Goal: Task Accomplishment & Management: Use online tool/utility

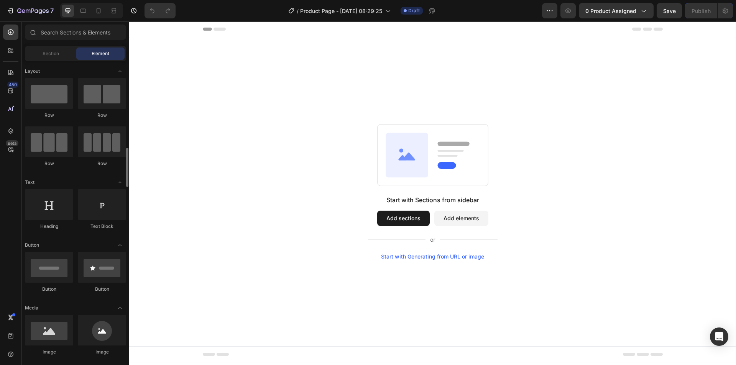
scroll to position [77, 0]
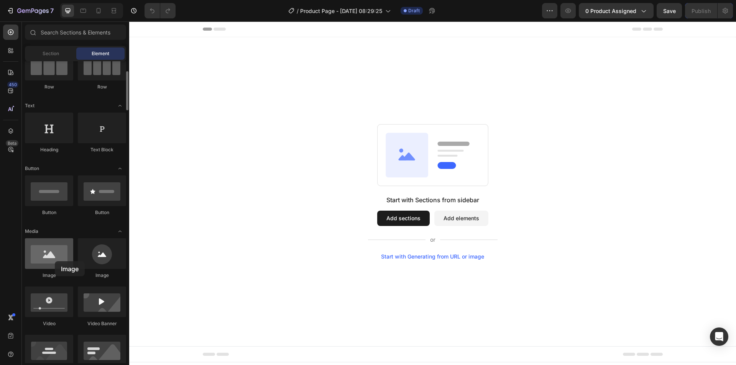
click at [55, 261] on div at bounding box center [49, 253] width 48 height 31
click at [49, 255] on div at bounding box center [49, 253] width 48 height 31
click at [44, 250] on div at bounding box center [49, 253] width 48 height 31
click at [401, 218] on button "Add sections" at bounding box center [403, 218] width 53 height 15
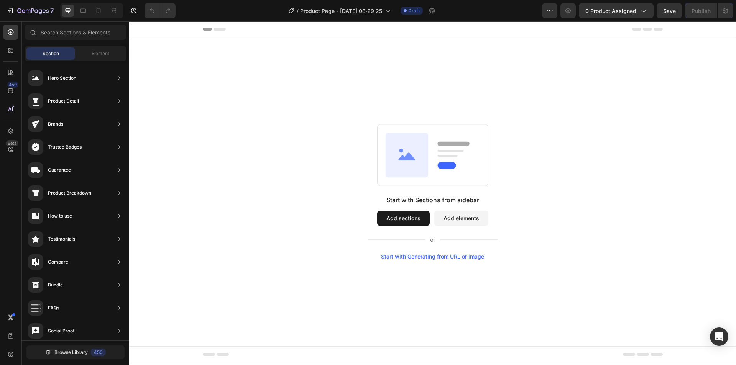
click at [324, 84] on div "Start with Sections from sidebar Add sections Add elements Start with Generatin…" at bounding box center [432, 191] width 607 height 309
click at [9, 51] on icon at bounding box center [11, 51] width 8 height 8
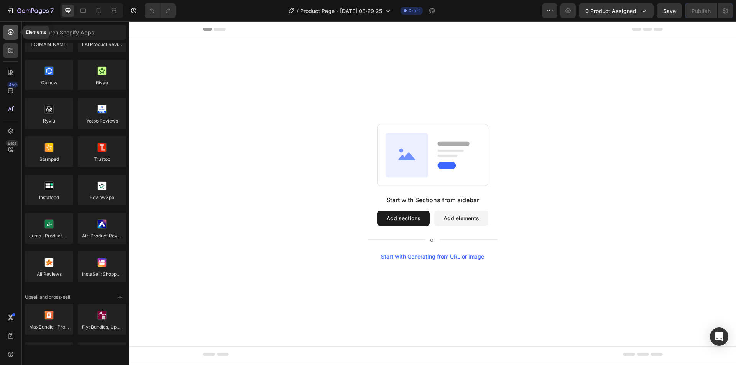
click at [10, 33] on icon at bounding box center [11, 32] width 8 height 8
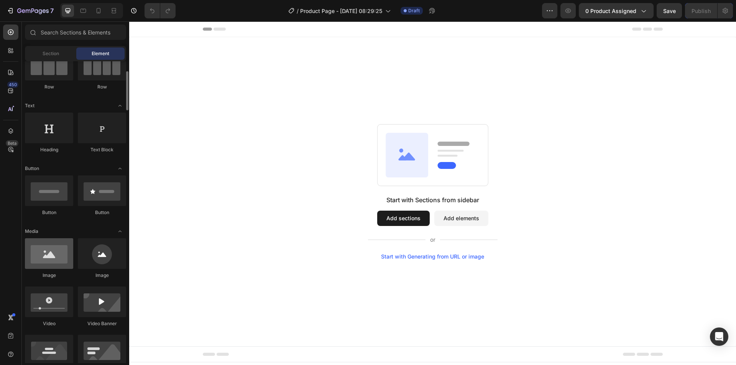
click at [47, 260] on div at bounding box center [49, 253] width 48 height 31
click at [62, 255] on div at bounding box center [49, 253] width 48 height 31
click at [57, 256] on div at bounding box center [49, 253] width 48 height 31
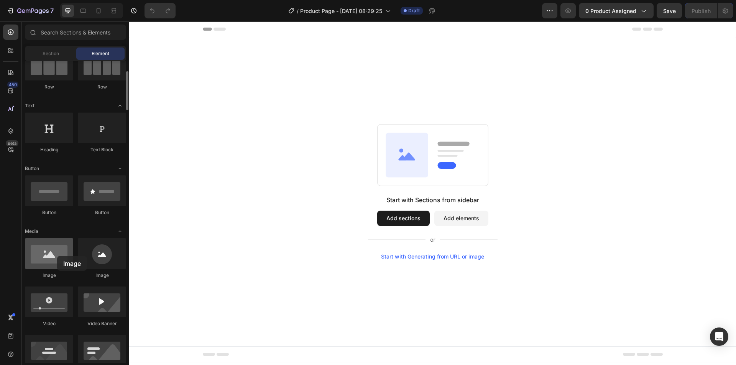
click at [57, 256] on div at bounding box center [49, 253] width 48 height 31
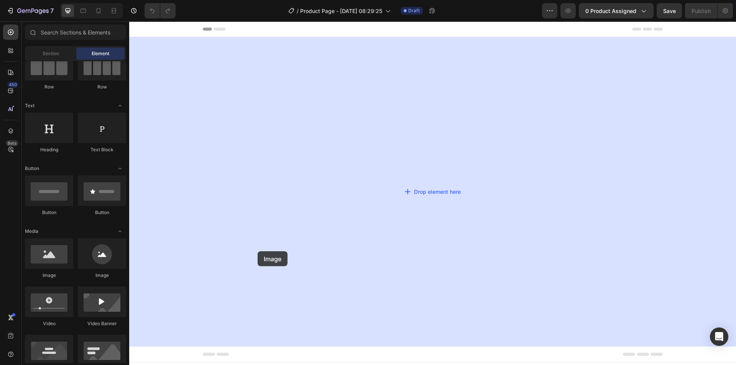
drag, startPoint x: 181, startPoint y: 280, endPoint x: 258, endPoint y: 251, distance: 81.5
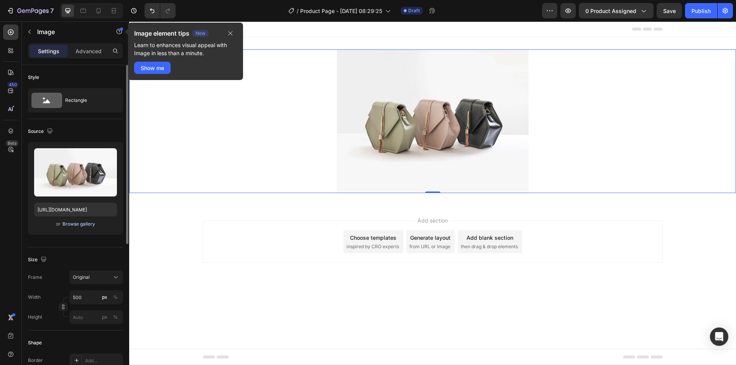
click at [93, 223] on div "Browse gallery" at bounding box center [78, 224] width 33 height 7
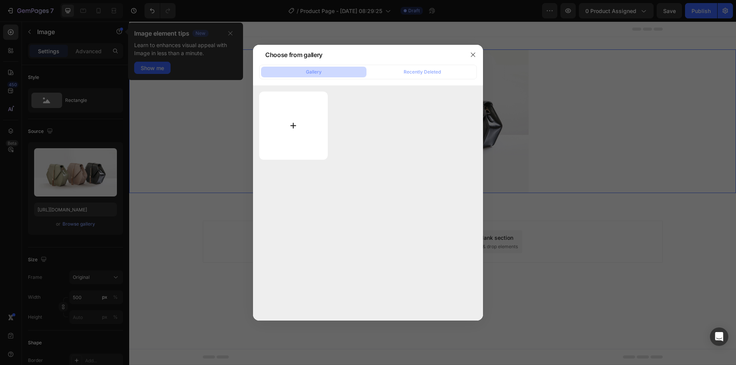
click at [295, 124] on input "file" at bounding box center [293, 126] width 69 height 68
type input "C:\fakepath\seccion #1.png"
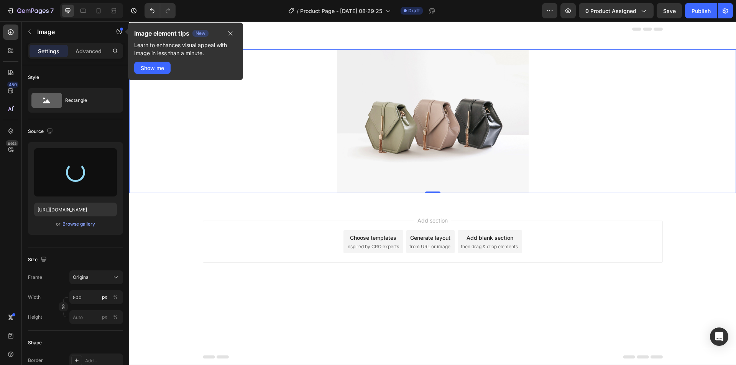
type input "[URL][DOMAIN_NAME]"
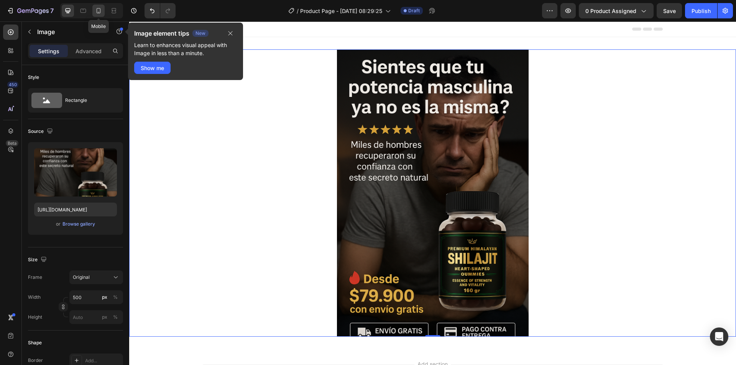
click at [99, 8] on icon at bounding box center [99, 11] width 8 height 8
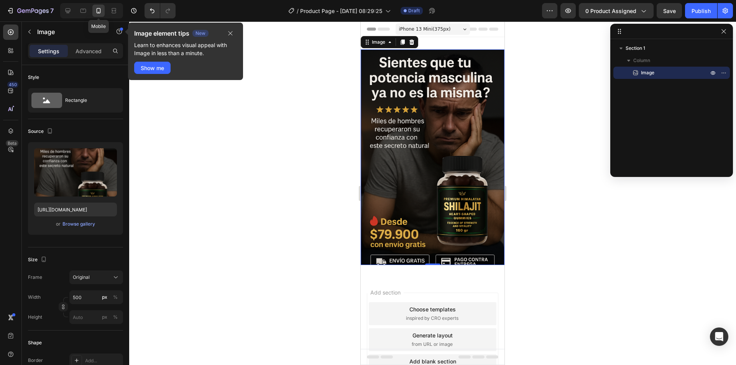
scroll to position [1, 0]
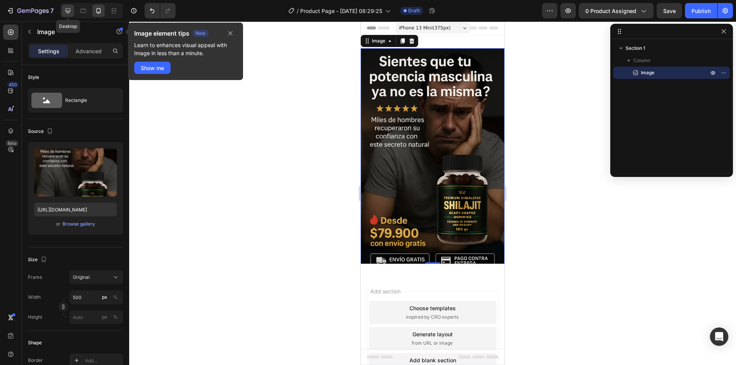
click at [71, 10] on icon at bounding box center [68, 11] width 8 height 8
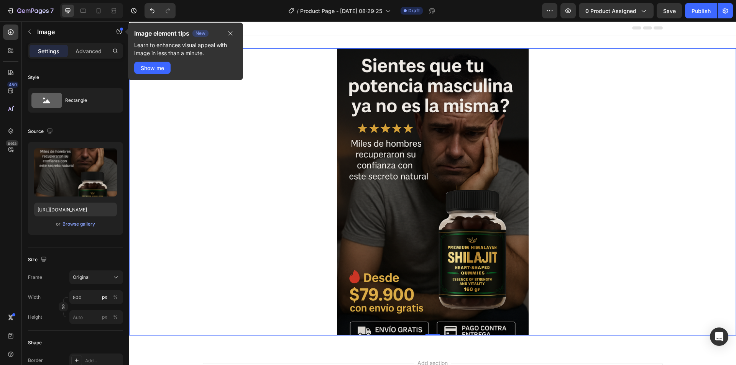
click at [427, 101] on img at bounding box center [433, 191] width 192 height 287
click at [235, 33] on button "button" at bounding box center [230, 33] width 13 height 9
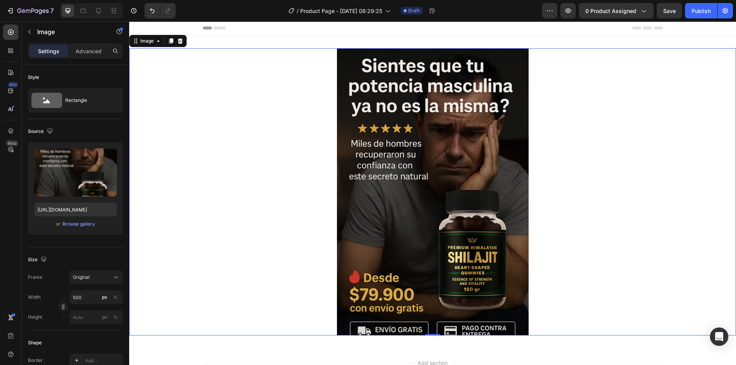
click at [409, 157] on img at bounding box center [433, 191] width 192 height 287
click at [172, 41] on icon at bounding box center [171, 40] width 4 height 5
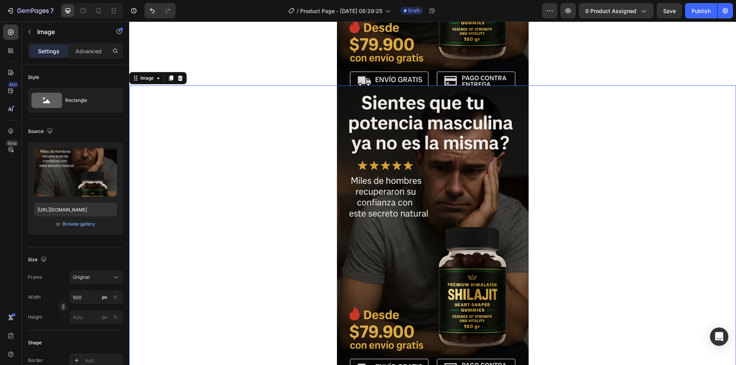
scroll to position [289, 0]
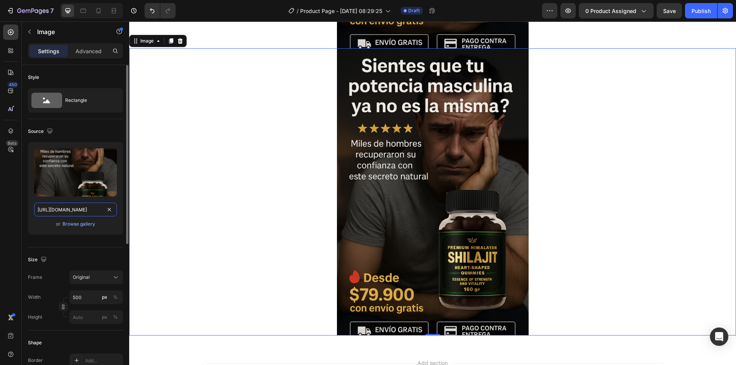
click at [102, 209] on input "[URL][DOMAIN_NAME]" at bounding box center [75, 210] width 83 height 14
click at [90, 223] on div "Browse gallery" at bounding box center [78, 224] width 33 height 7
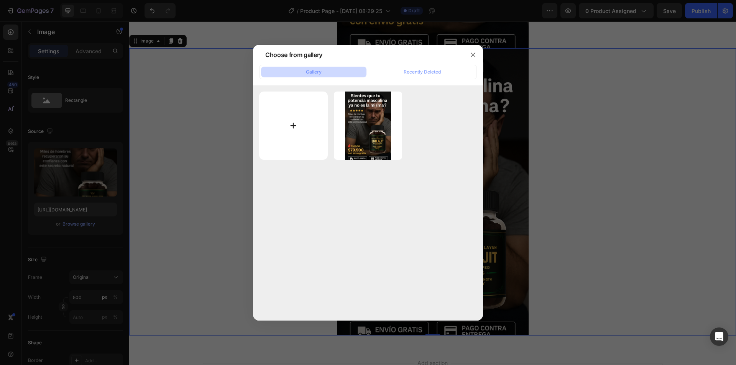
click at [299, 129] on input "file" at bounding box center [293, 126] width 69 height 69
type input "C:\fakepath\ChatGPT Image [DATE], 09_20_42 p.m..png"
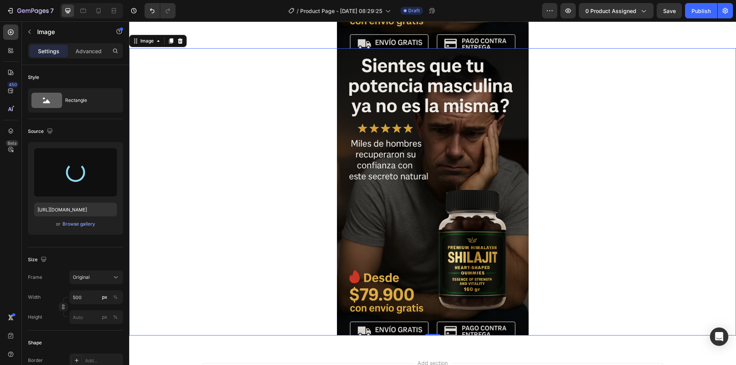
type input "[URL][DOMAIN_NAME]"
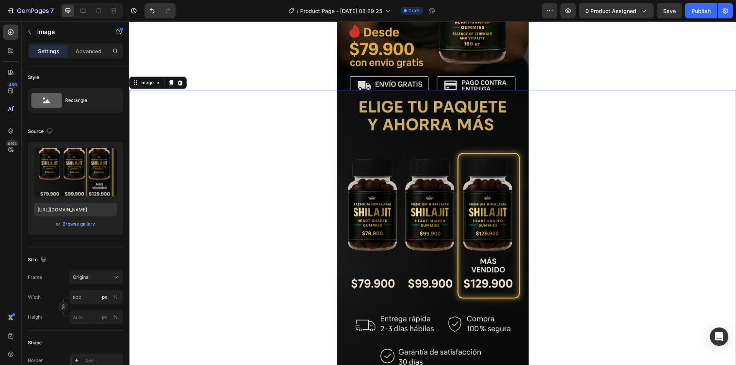
scroll to position [228, 0]
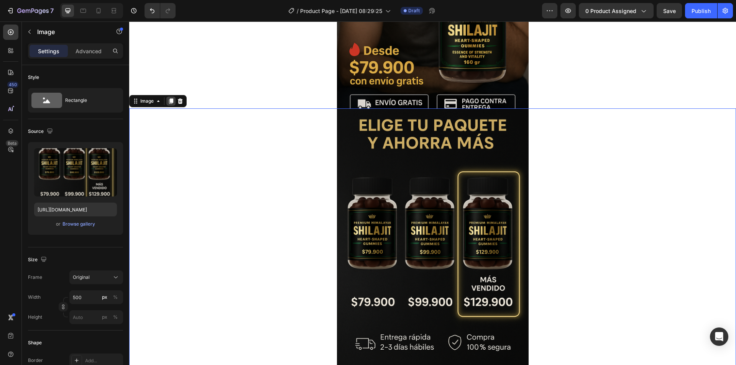
click at [173, 102] on icon at bounding box center [171, 100] width 4 height 5
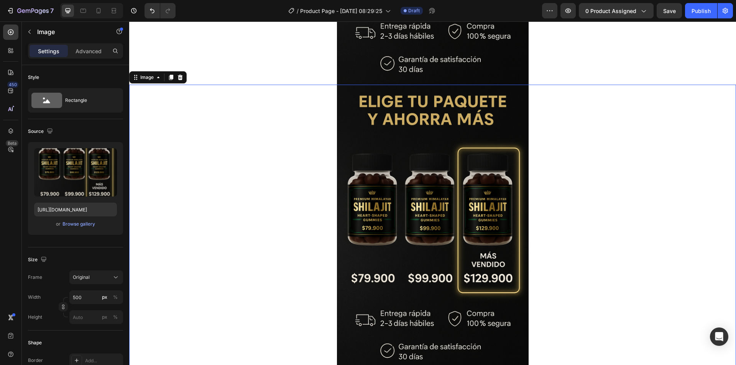
scroll to position [516, 0]
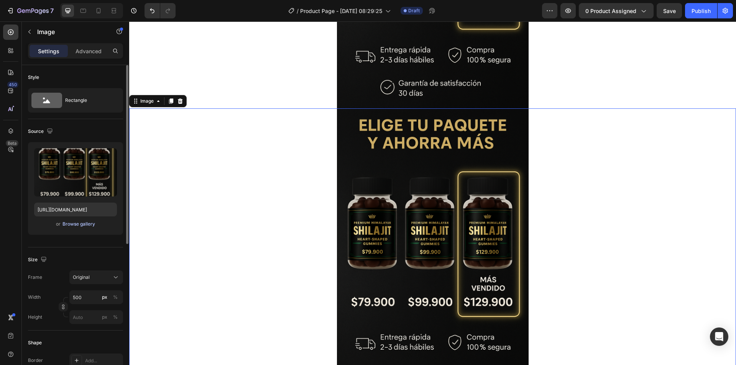
click at [88, 223] on div "Browse gallery" at bounding box center [78, 224] width 33 height 7
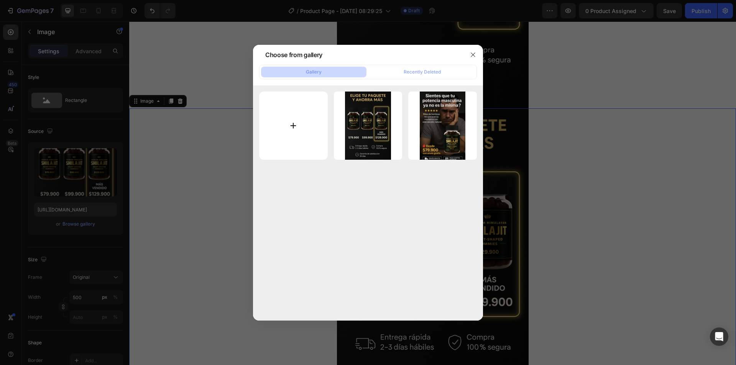
click at [300, 126] on input "file" at bounding box center [293, 126] width 69 height 69
type input "C:\fakepath\ChatGPT Image [DATE], 08_40_13 a.m..png"
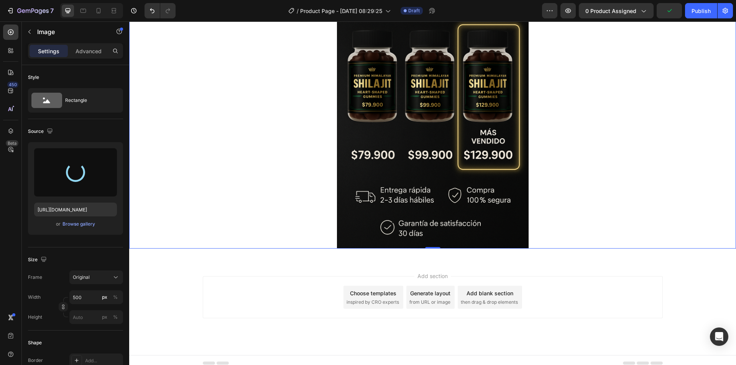
scroll to position [669, 0]
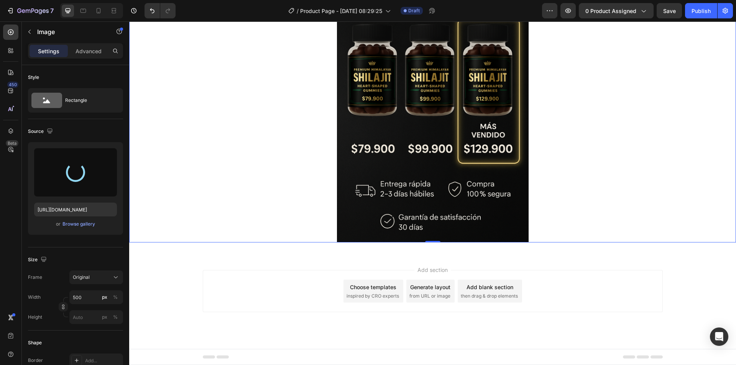
type input "[URL][DOMAIN_NAME]"
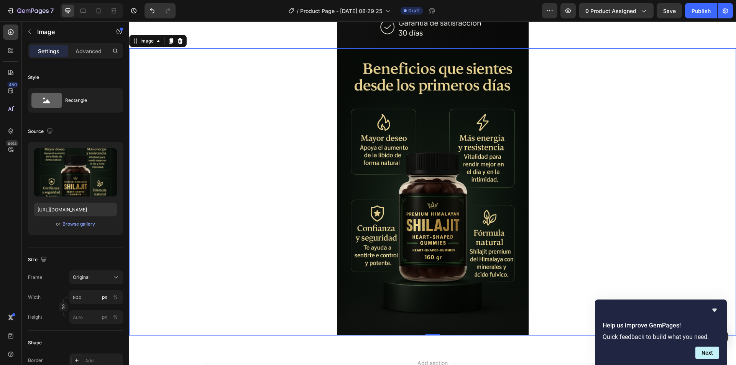
scroll to position [554, 0]
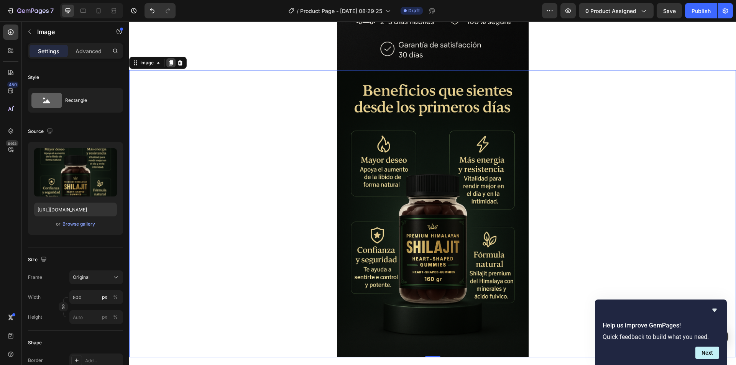
click at [171, 65] on icon at bounding box center [171, 63] width 6 height 6
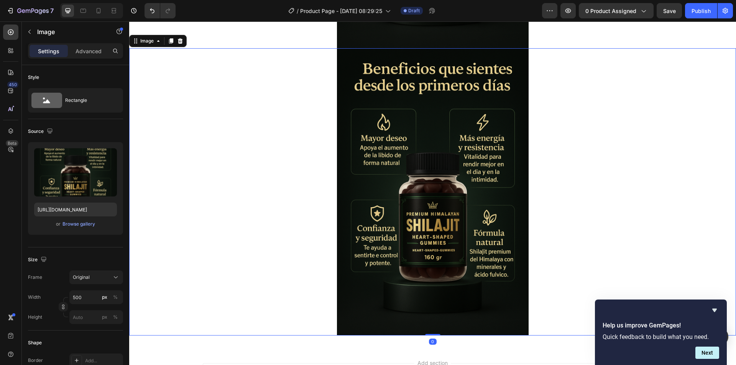
scroll to position [902, 0]
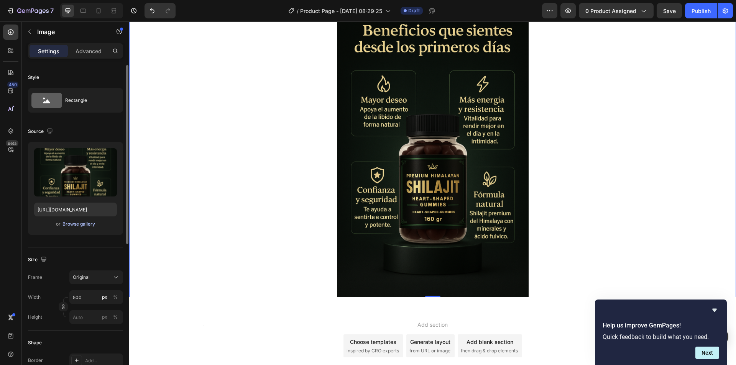
click at [82, 224] on div "Browse gallery" at bounding box center [78, 224] width 33 height 7
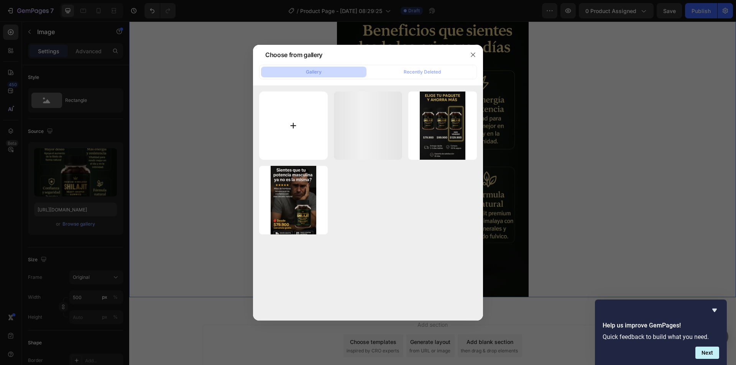
click at [296, 120] on input "file" at bounding box center [293, 126] width 69 height 69
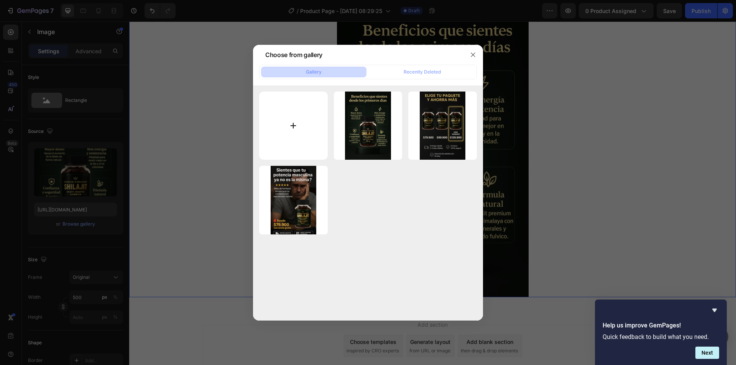
type input "C:\fakepath\ChatGPT Image [DATE], 08_49_32 a.m..png"
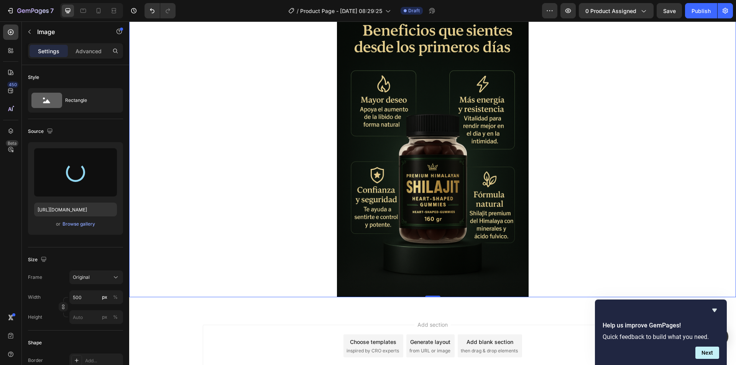
type input "[URL][DOMAIN_NAME]"
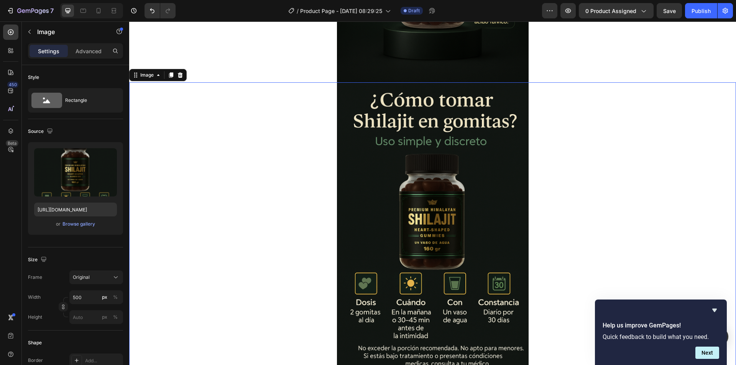
scroll to position [805, 0]
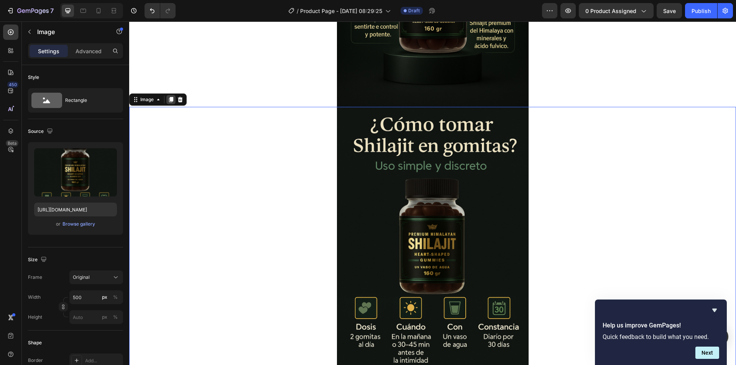
click at [169, 99] on icon at bounding box center [171, 100] width 6 height 6
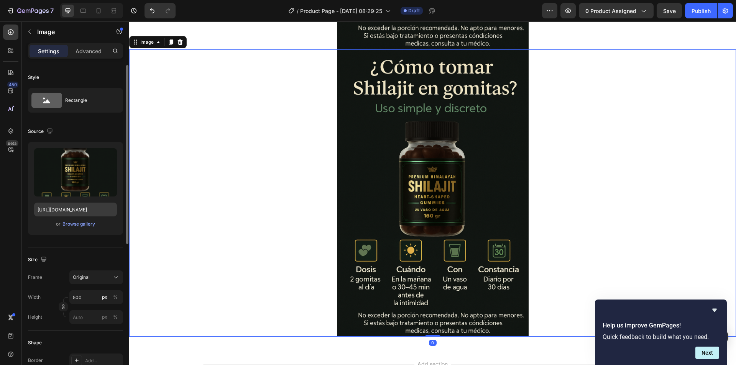
scroll to position [1151, 0]
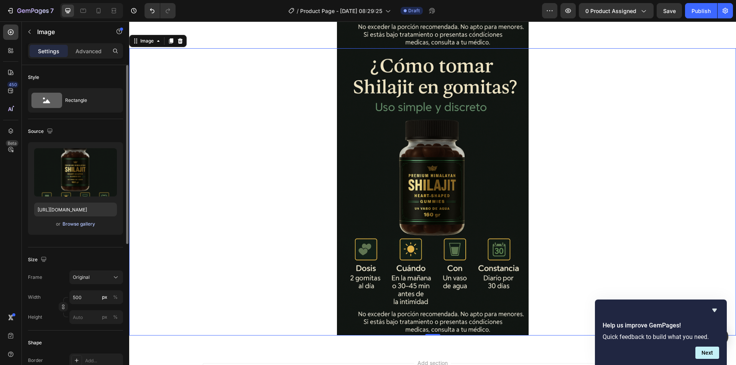
click at [80, 225] on div "Browse gallery" at bounding box center [78, 224] width 33 height 7
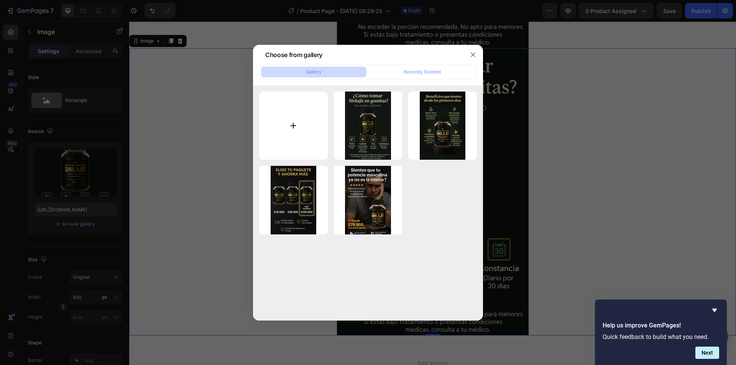
click at [292, 121] on input "file" at bounding box center [293, 126] width 69 height 69
type input "C:\fakepath\ChatGPT Image [DATE], 08_57_12 a.m..png"
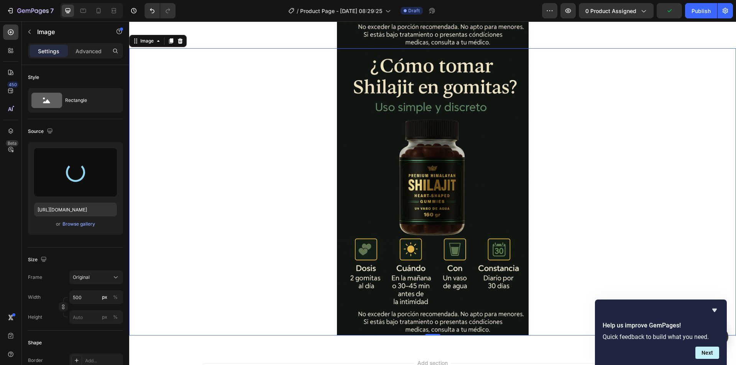
type input "[URL][DOMAIN_NAME]"
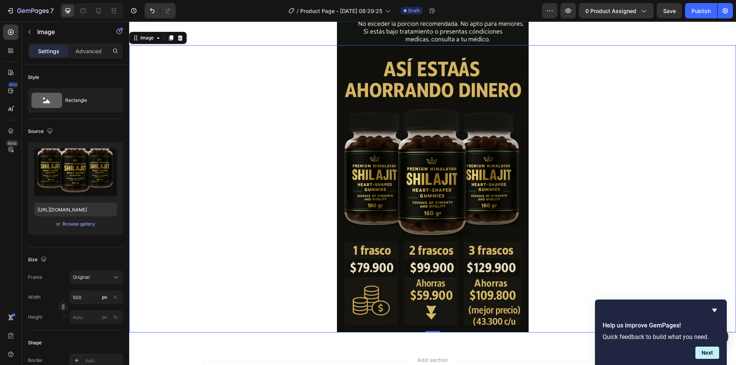
scroll to position [1129, 0]
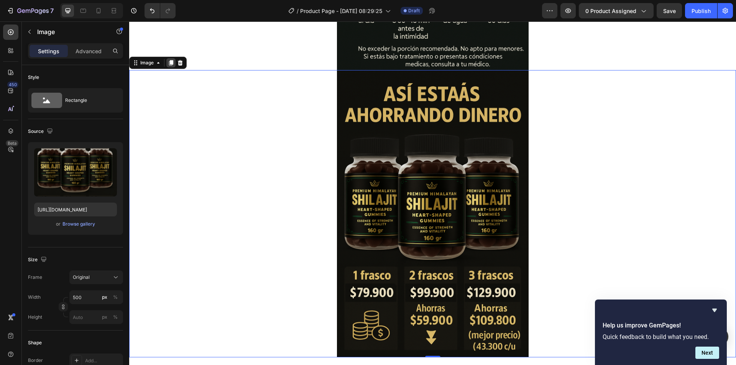
click at [169, 63] on icon at bounding box center [171, 63] width 6 height 6
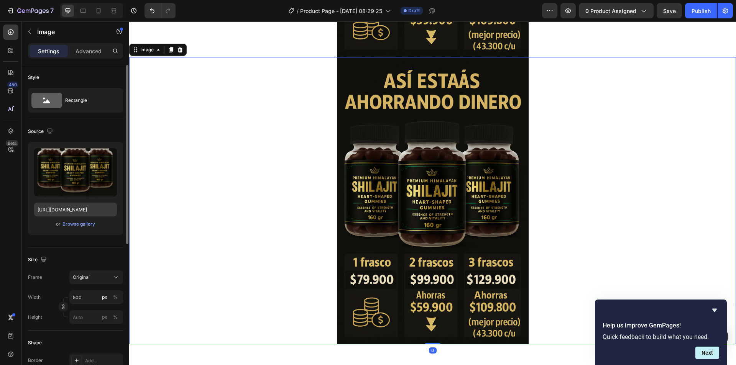
scroll to position [1438, 0]
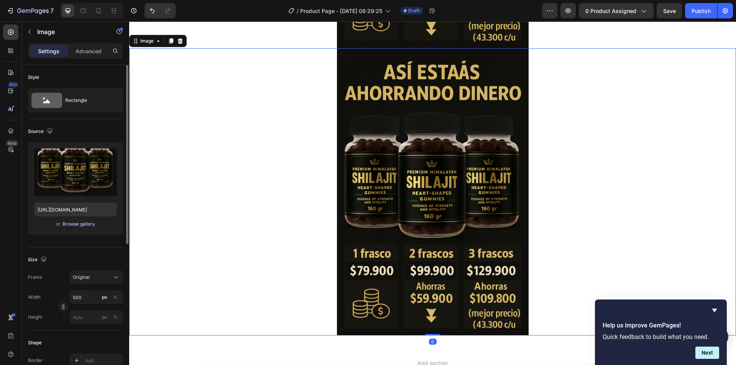
click at [84, 223] on div "Browse gallery" at bounding box center [78, 224] width 33 height 7
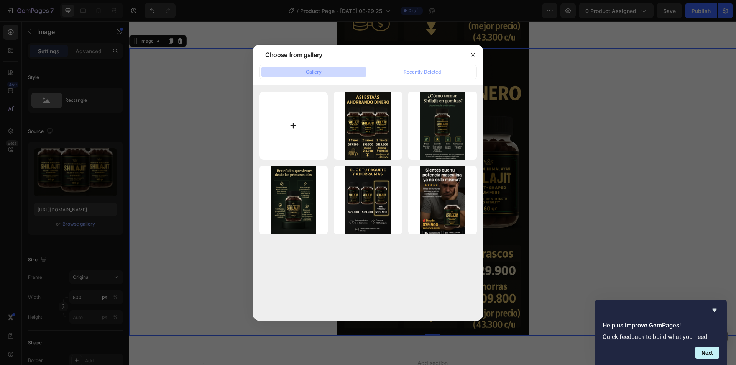
click at [291, 130] on input "file" at bounding box center [293, 126] width 69 height 69
type input "C:\fakepath\ChatGPT Image [DATE], 09_01_52 a.m..png"
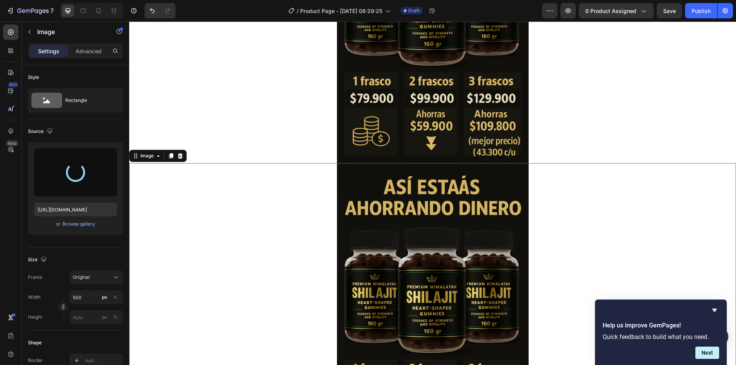
scroll to position [1477, 0]
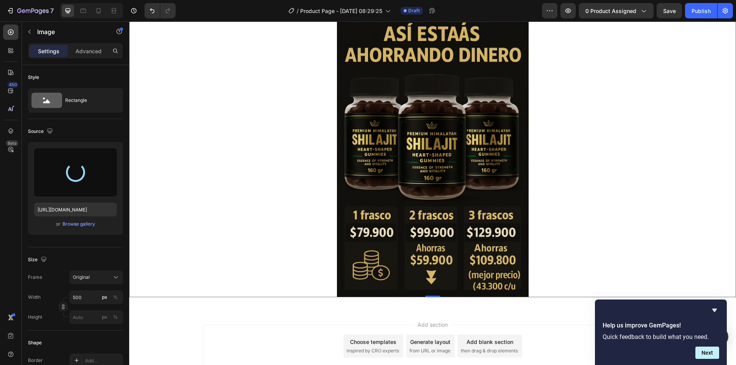
type input "[URL][DOMAIN_NAME]"
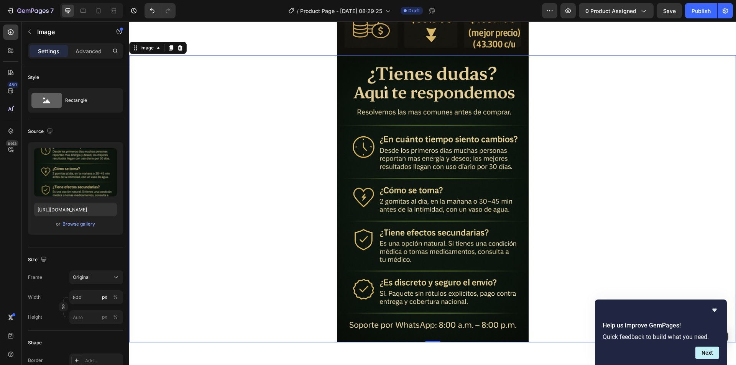
scroll to position [1400, 0]
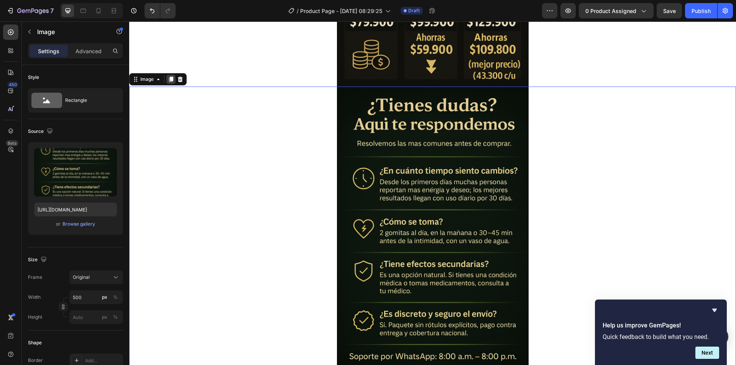
click at [170, 79] on icon at bounding box center [171, 79] width 6 height 6
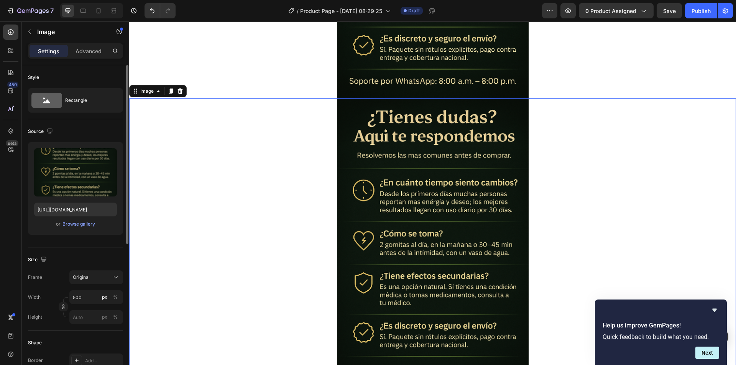
scroll to position [1726, 0]
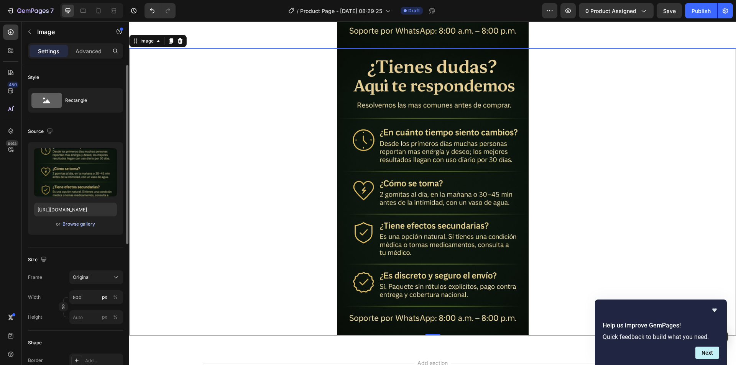
click at [81, 223] on div "Browse gallery" at bounding box center [78, 224] width 33 height 7
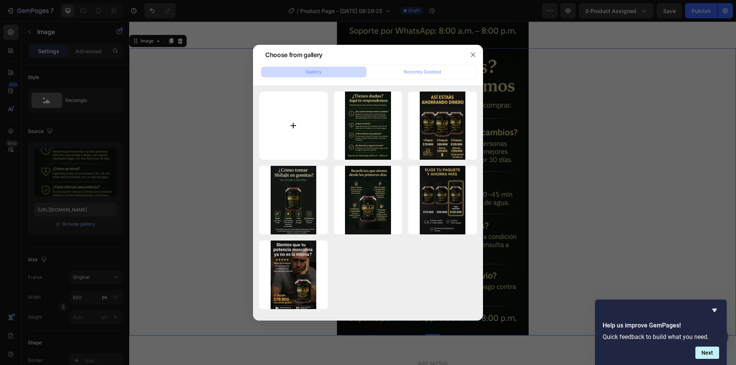
click at [287, 126] on input "file" at bounding box center [293, 126] width 69 height 69
type input "C:\fakepath\ChatGPT Image [DATE], 09_12_42 a.m..png"
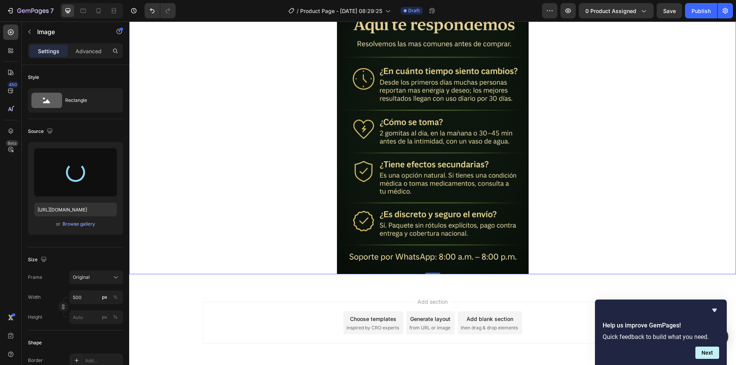
scroll to position [1802, 0]
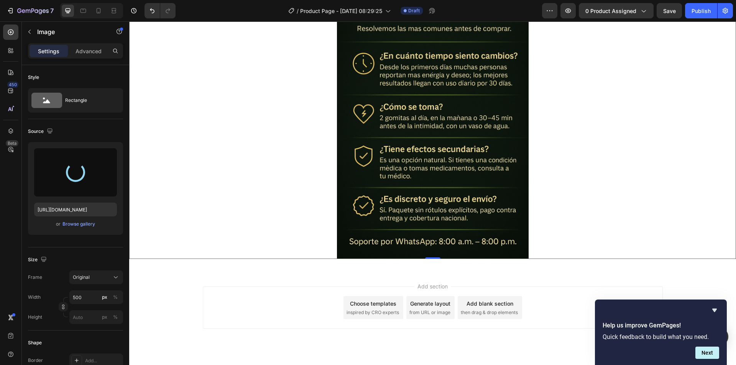
type input "[URL][DOMAIN_NAME]"
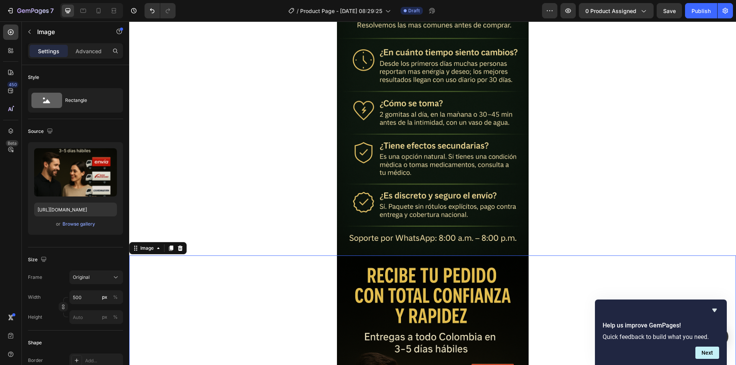
scroll to position [1496, 0]
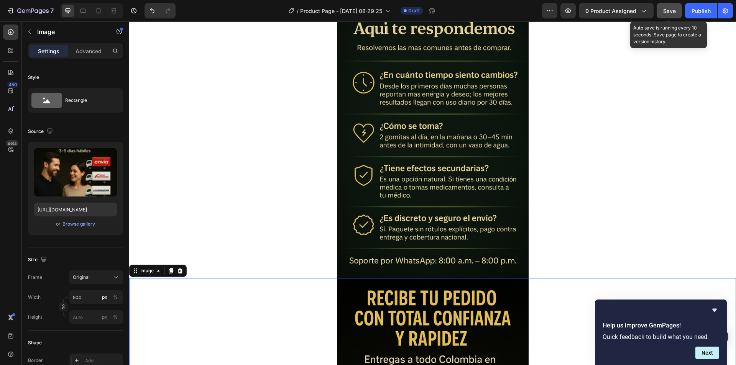
click at [669, 10] on span "Save" at bounding box center [669, 11] width 13 height 7
click at [703, 14] on div "Publish" at bounding box center [700, 11] width 19 height 8
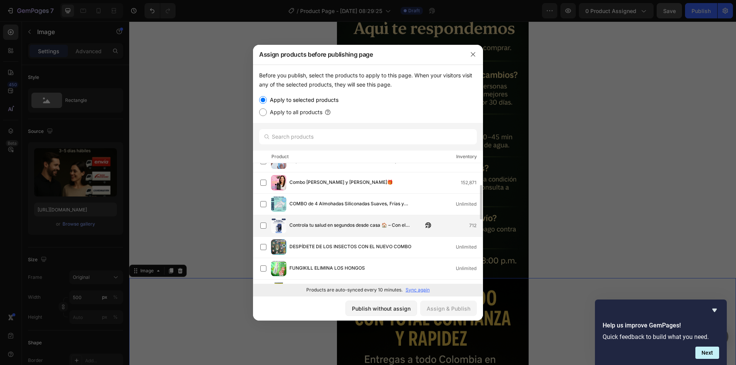
scroll to position [115, 0]
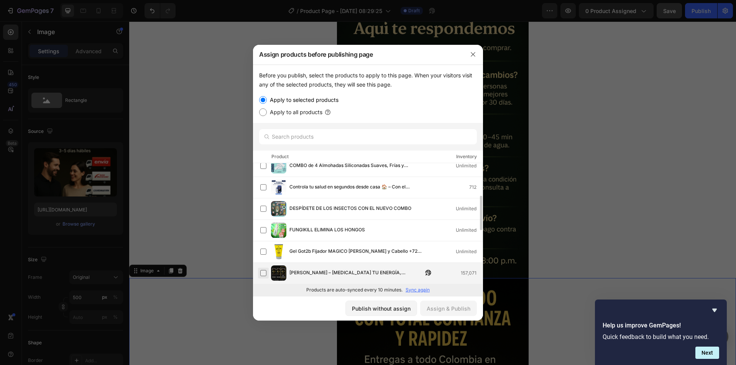
click at [263, 273] on label at bounding box center [263, 273] width 6 height 6
click at [445, 310] on div "Assign & Publish" at bounding box center [449, 309] width 44 height 8
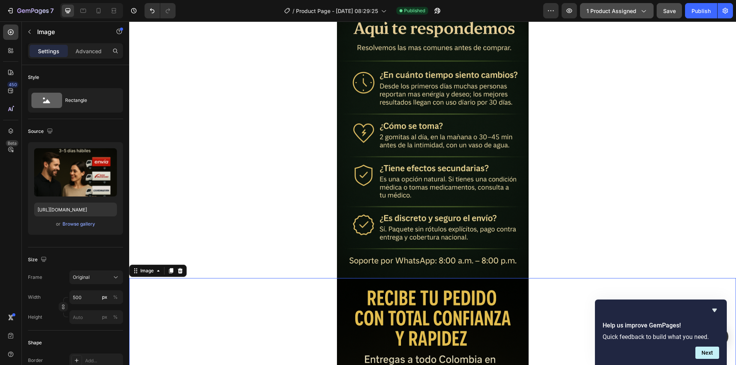
click at [633, 11] on span "1 product assigned" at bounding box center [611, 11] width 50 height 8
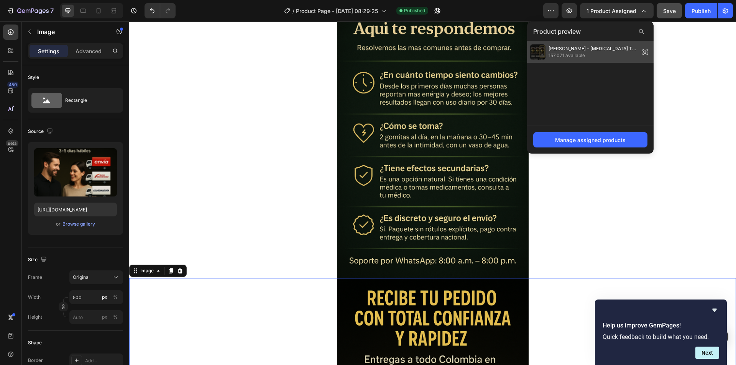
click at [598, 47] on span "[PERSON_NAME] – [MEDICAL_DATA] TU ENERGÍA, [MEDICAL_DATA] TU VIDA" at bounding box center [592, 48] width 88 height 7
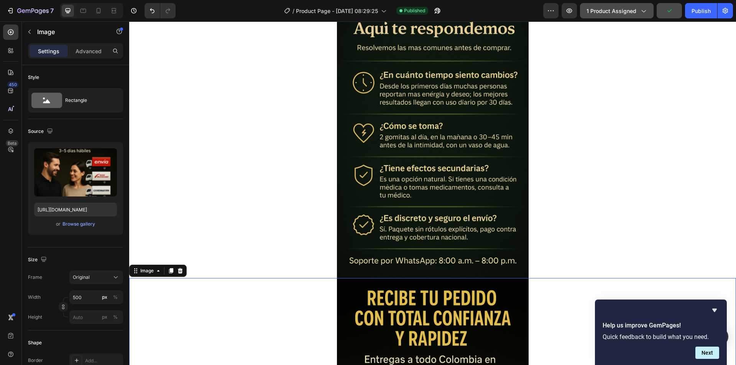
click at [640, 10] on icon "button" at bounding box center [643, 11] width 8 height 8
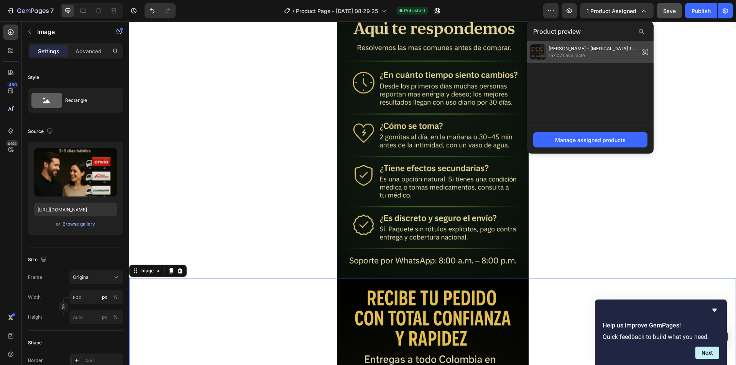
click at [647, 51] on icon at bounding box center [645, 52] width 11 height 11
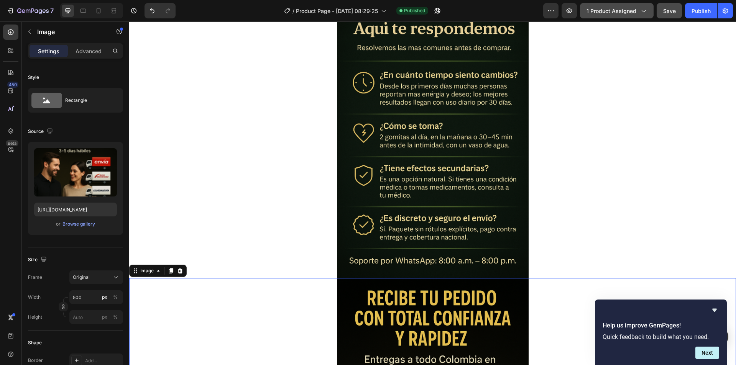
click at [612, 12] on span "1 product assigned" at bounding box center [611, 11] width 50 height 8
click at [698, 8] on div "Publish" at bounding box center [700, 11] width 19 height 8
click at [645, 11] on icon "button" at bounding box center [643, 11] width 8 height 8
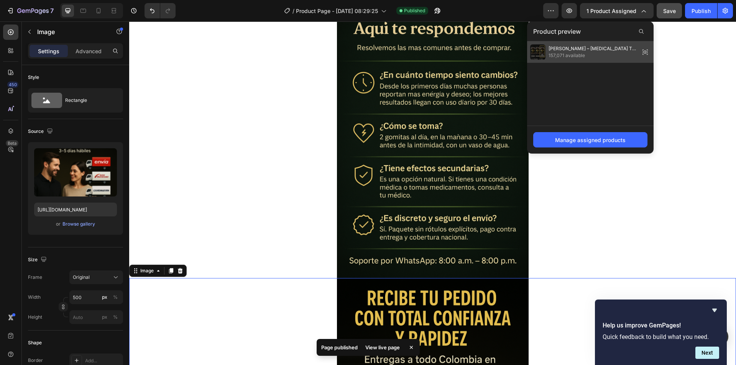
click at [541, 50] on img at bounding box center [537, 51] width 15 height 15
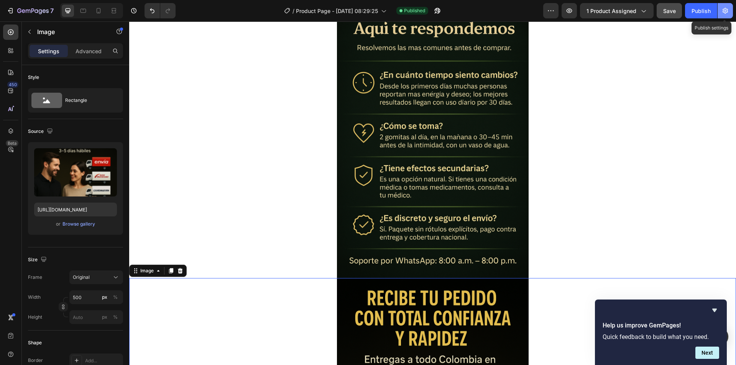
click at [727, 10] on icon "button" at bounding box center [725, 11] width 8 height 8
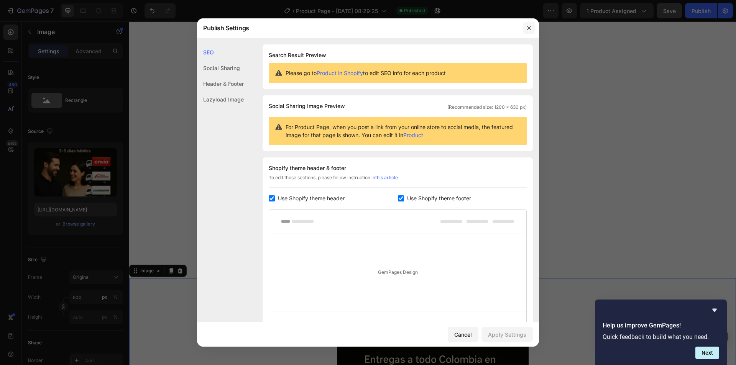
click at [528, 25] on button "button" at bounding box center [529, 28] width 12 height 12
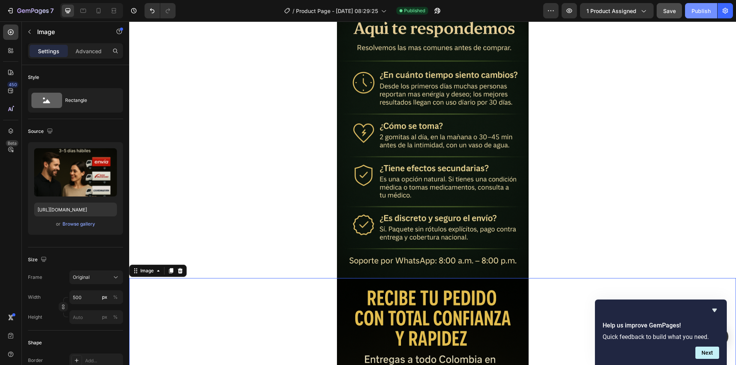
click at [693, 10] on div "Publish" at bounding box center [700, 11] width 19 height 8
click at [566, 8] on icon "button" at bounding box center [569, 11] width 8 height 8
click at [729, 14] on button "button" at bounding box center [724, 10] width 15 height 15
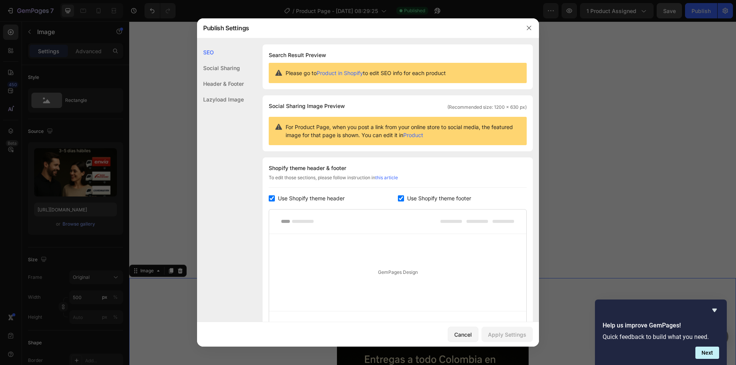
click at [271, 197] on input "checkbox" at bounding box center [272, 198] width 6 height 6
checkbox input "false"
click at [398, 197] on input "checkbox" at bounding box center [401, 198] width 6 height 6
checkbox input "false"
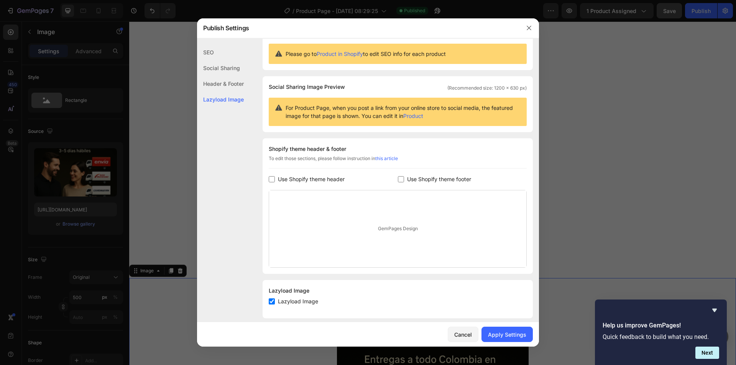
scroll to position [27, 0]
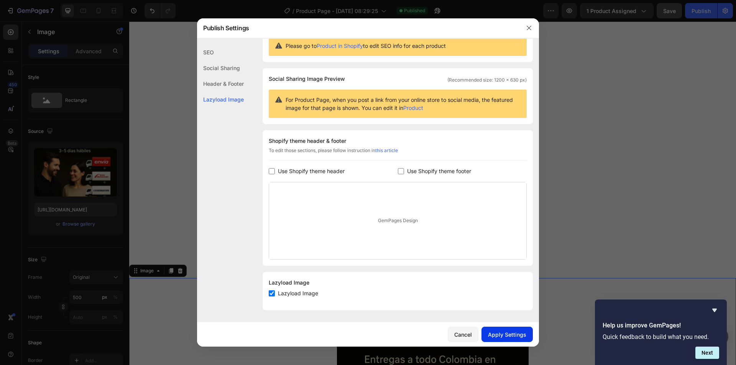
click at [504, 334] on div "Apply Settings" at bounding box center [507, 335] width 38 height 8
click at [528, 28] on icon "button" at bounding box center [529, 28] width 6 height 6
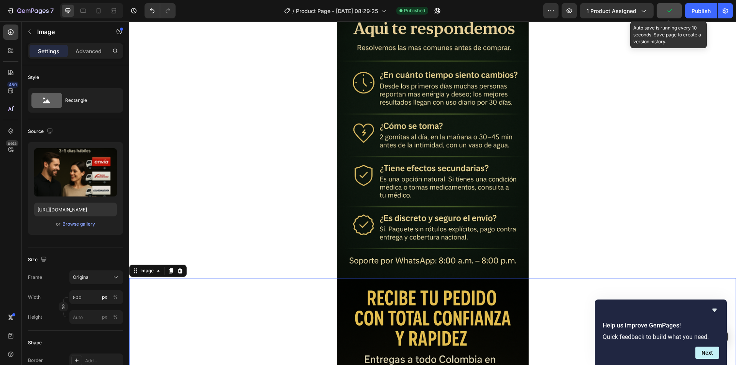
click at [671, 13] on icon "button" at bounding box center [669, 11] width 8 height 8
click at [668, 8] on span "Save" at bounding box center [669, 11] width 13 height 7
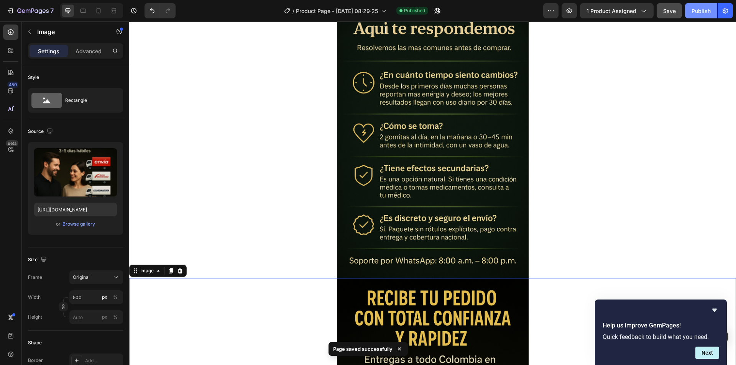
click at [701, 7] on div "Publish" at bounding box center [700, 11] width 19 height 8
click at [573, 9] on icon "button" at bounding box center [569, 11] width 8 height 8
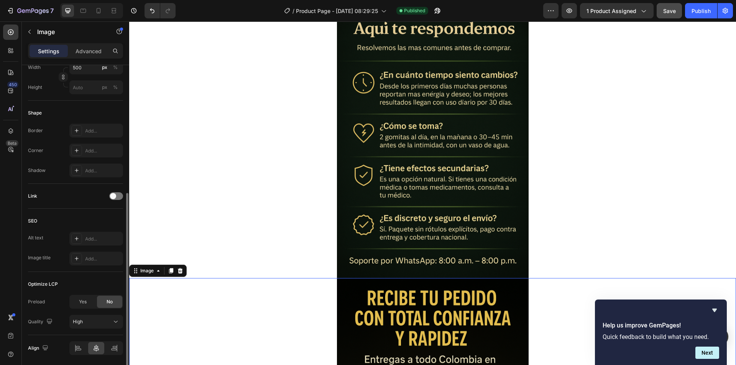
scroll to position [257, 0]
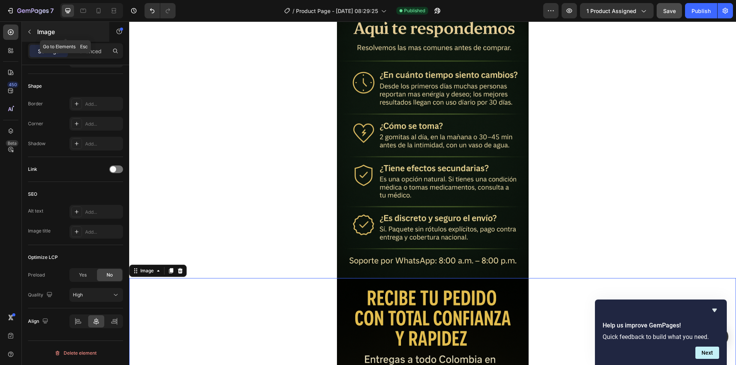
click at [30, 30] on icon "button" at bounding box center [29, 32] width 6 height 6
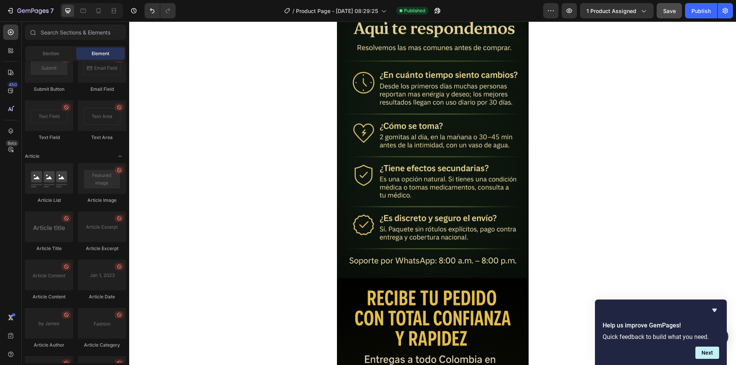
scroll to position [2020, 0]
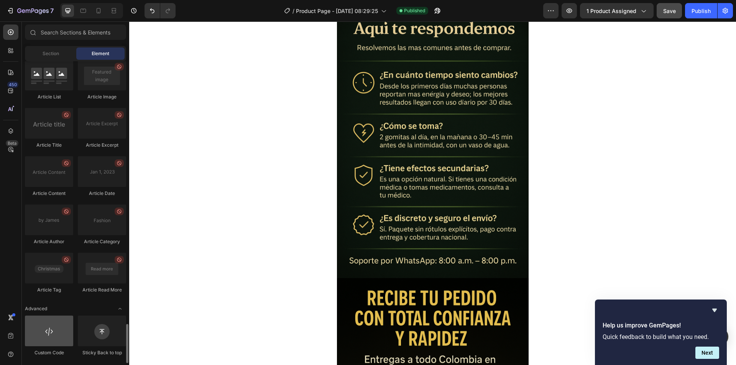
click at [52, 336] on div at bounding box center [49, 331] width 48 height 31
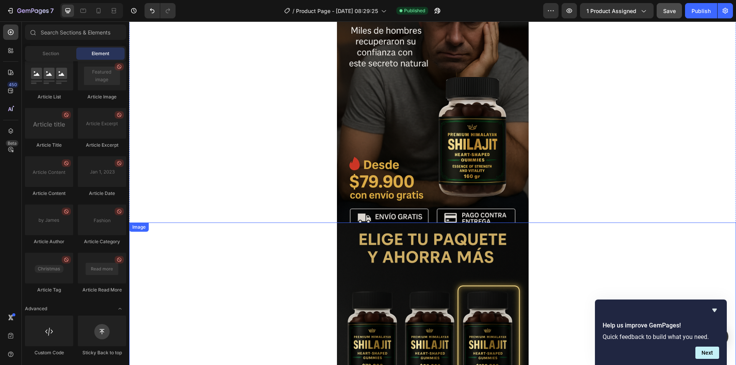
scroll to position [115, 0]
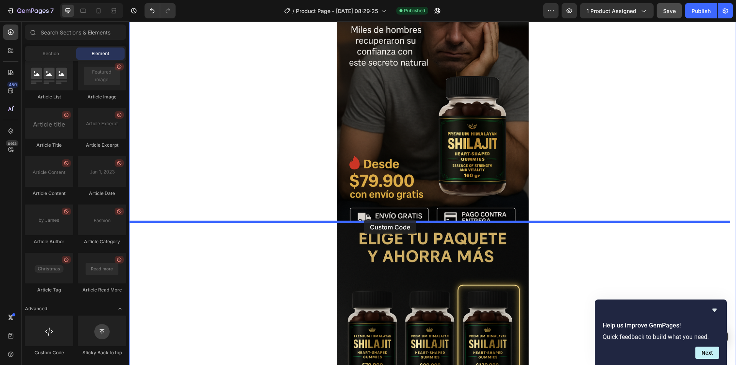
drag, startPoint x: 170, startPoint y: 364, endPoint x: 364, endPoint y: 220, distance: 242.5
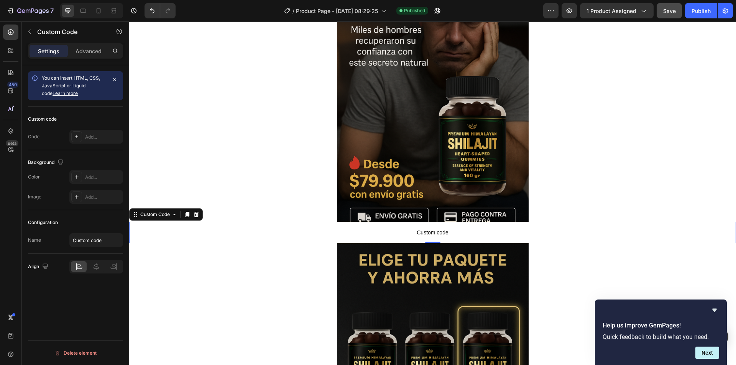
click at [442, 233] on span "Custom code" at bounding box center [432, 232] width 607 height 9
click at [438, 234] on span "Custom code" at bounding box center [432, 232] width 607 height 9
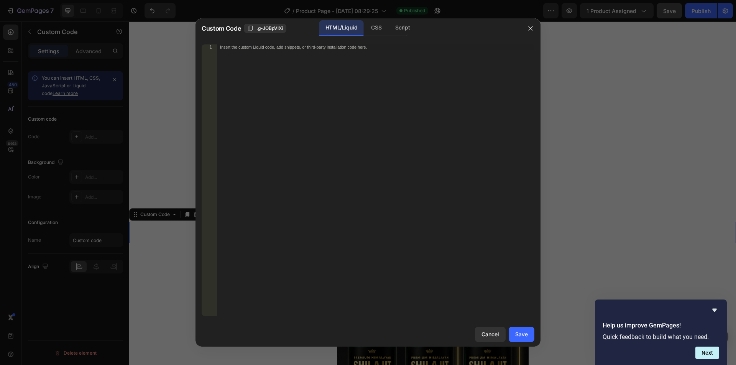
click at [345, 54] on div "Insert the custom Liquid code, add snippets, or third-party installation code h…" at bounding box center [375, 185] width 317 height 282
paste textarea "<div id="_rsi-cod-form-embed-custom-hook"></div>"
type textarea "<div id="_rsi-cod-form-embed-custom-hook"></div>"
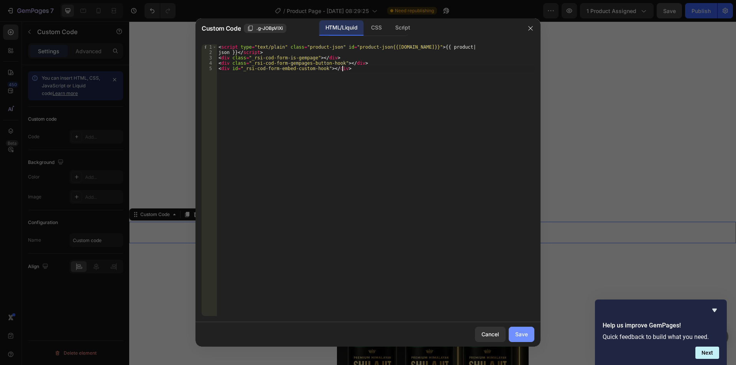
click at [526, 335] on div "Save" at bounding box center [521, 334] width 13 height 8
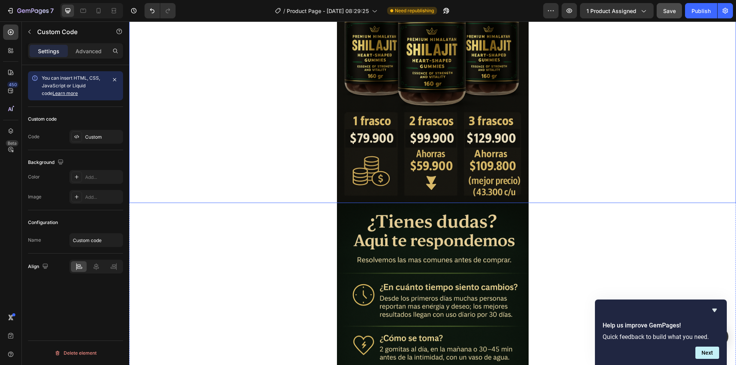
scroll to position [1303, 0]
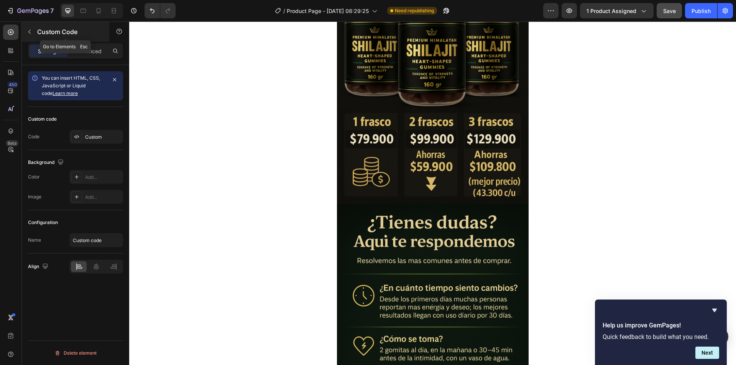
click at [28, 29] on icon "button" at bounding box center [29, 32] width 6 height 6
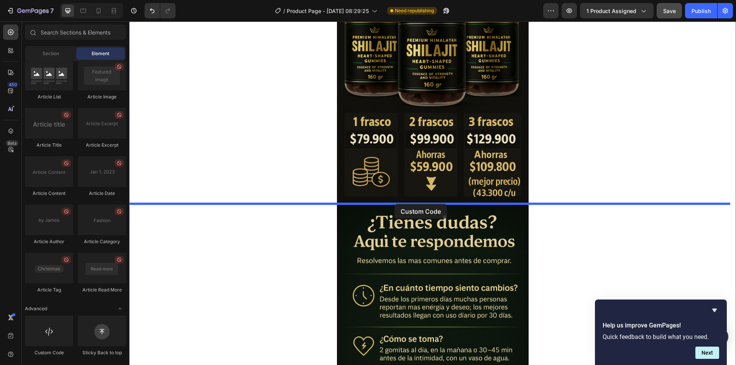
drag, startPoint x: 179, startPoint y: 361, endPoint x: 394, endPoint y: 204, distance: 266.6
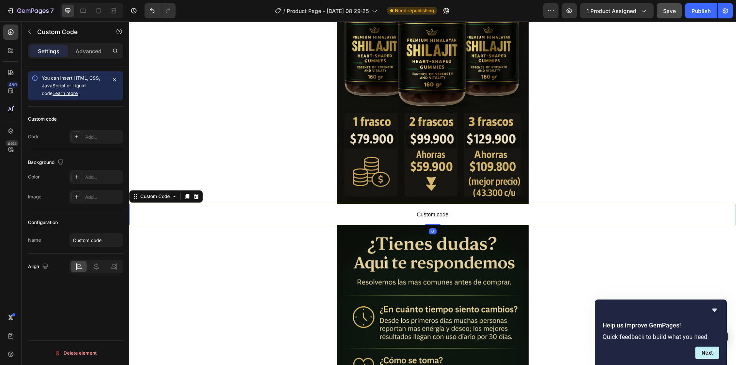
click at [433, 214] on span "Custom code" at bounding box center [432, 214] width 607 height 9
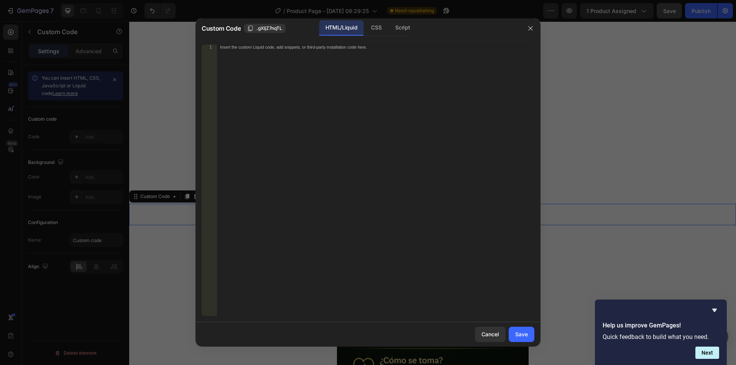
click at [279, 62] on div "Insert the custom Liquid code, add snippets, or third-party installation code h…" at bounding box center [375, 185] width 317 height 282
paste textarea "<div id="_rsi-cod-form-embed-custom-hook"></div>"
type textarea "<div id="_rsi-cod-form-embed-custom-hook"></div>"
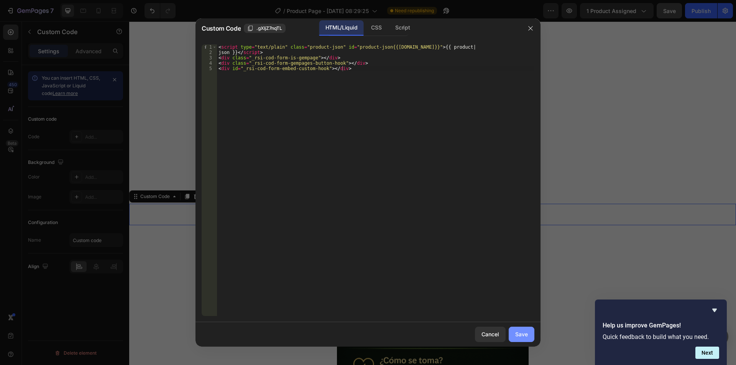
click at [529, 333] on button "Save" at bounding box center [522, 334] width 26 height 15
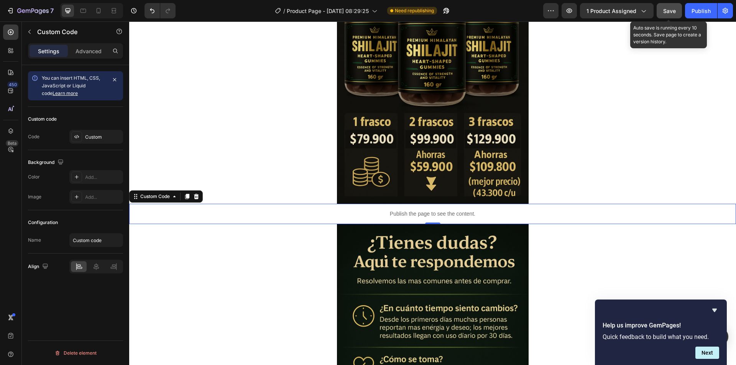
click at [668, 10] on span "Save" at bounding box center [669, 11] width 13 height 7
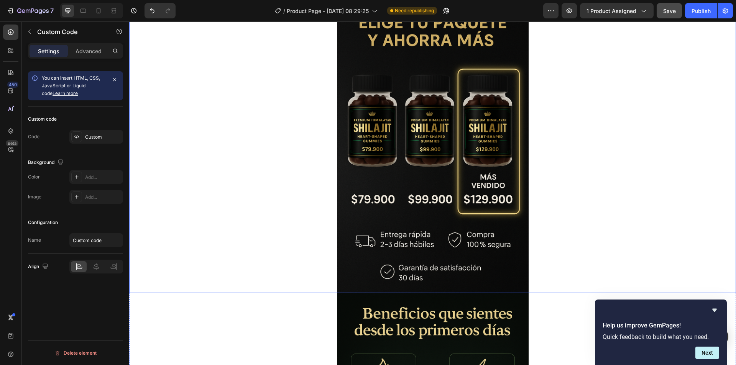
scroll to position [345, 0]
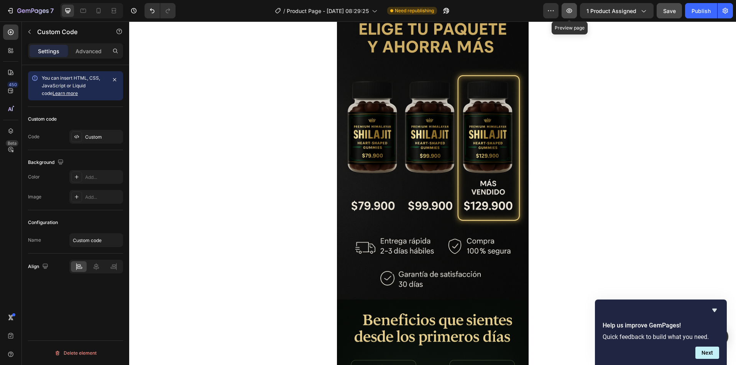
click at [570, 9] on icon "button" at bounding box center [569, 10] width 6 height 5
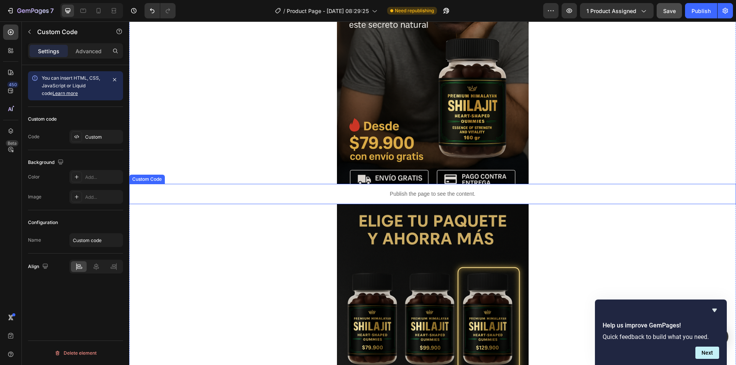
scroll to position [192, 0]
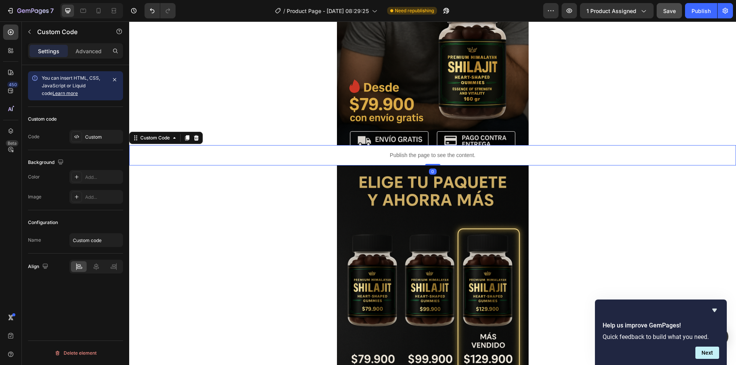
click at [461, 150] on div "Publish the page to see the content." at bounding box center [432, 155] width 607 height 20
click at [196, 141] on icon at bounding box center [196, 137] width 5 height 5
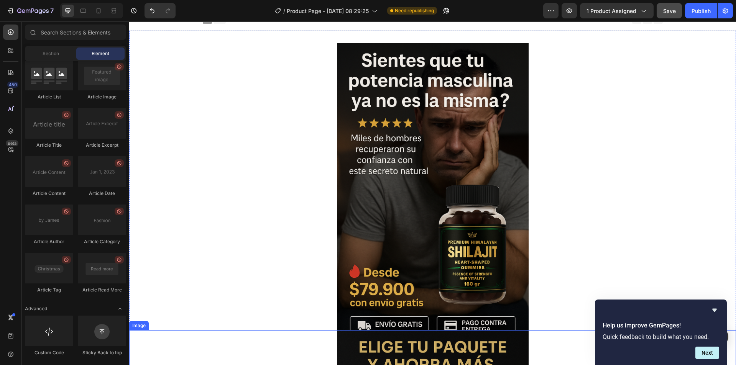
scroll to position [0, 0]
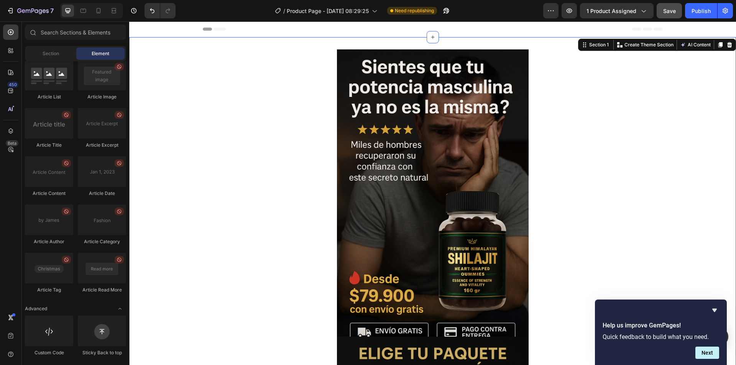
click at [371, 32] on div "Header" at bounding box center [433, 28] width 460 height 15
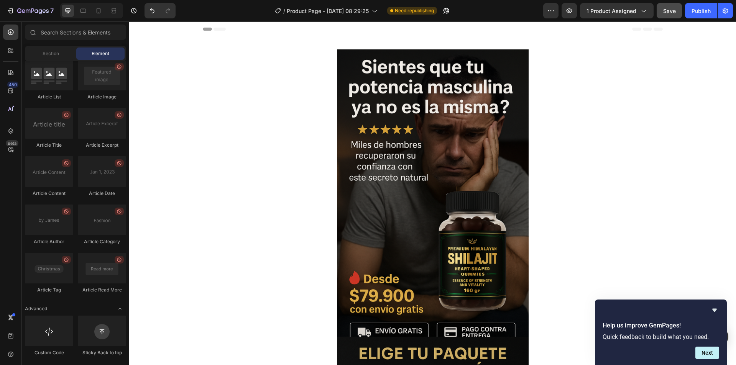
click at [146, 30] on span "Header" at bounding box center [152, 29] width 17 height 8
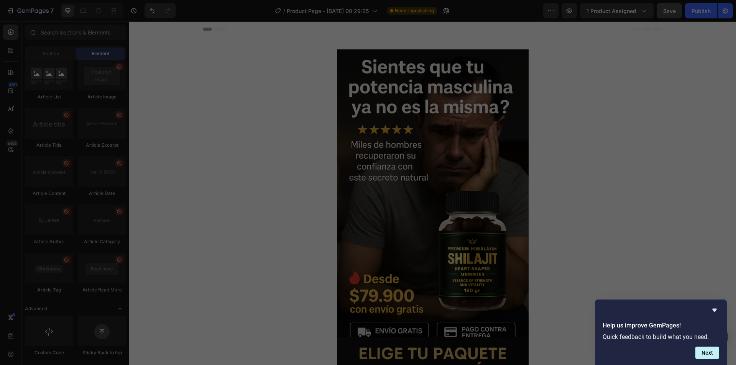
scroll to position [27, 0]
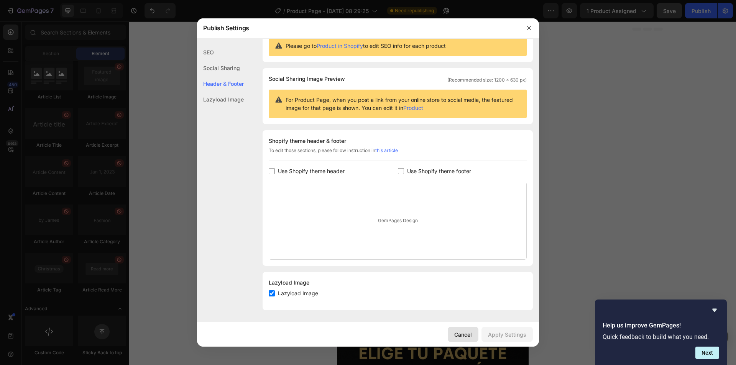
click at [465, 335] on div "Cancel" at bounding box center [463, 335] width 18 height 8
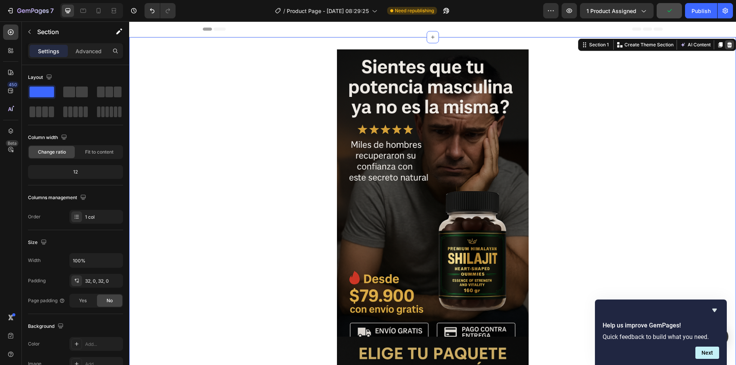
click at [726, 45] on icon at bounding box center [729, 45] width 6 height 6
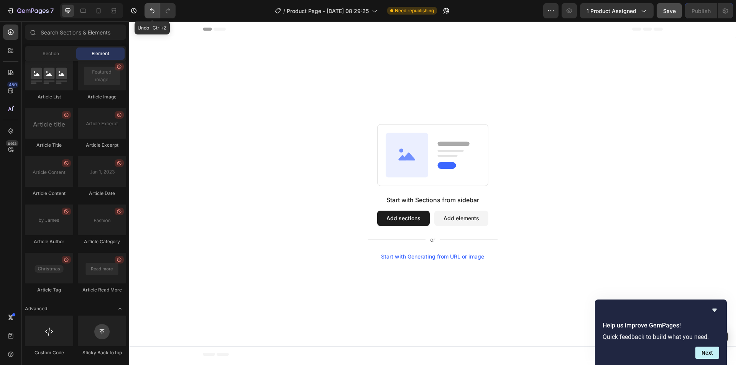
click at [151, 6] on button "Undo/Redo" at bounding box center [151, 10] width 15 height 15
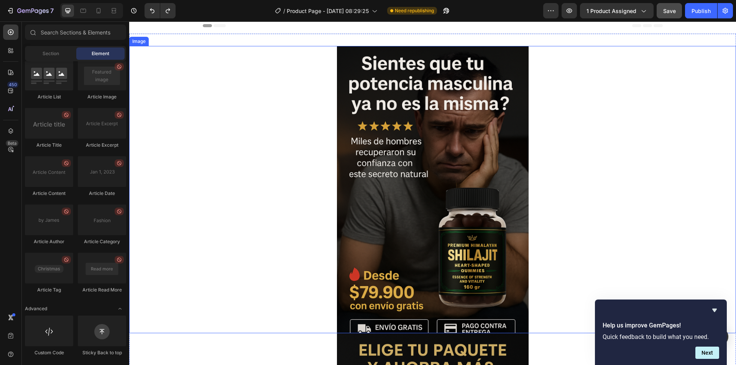
scroll to position [0, 0]
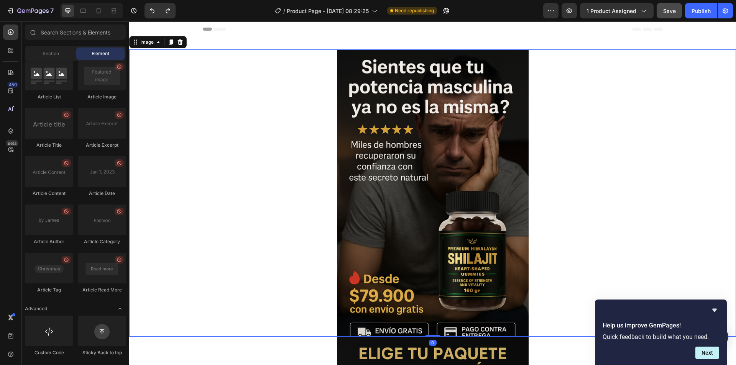
click at [227, 95] on div at bounding box center [432, 192] width 607 height 287
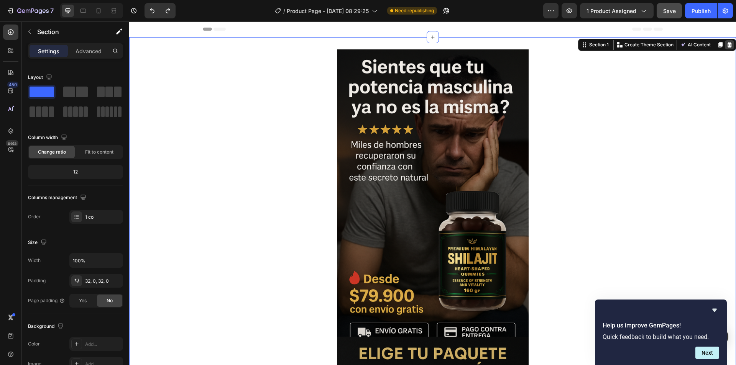
click at [727, 44] on icon at bounding box center [729, 44] width 5 height 5
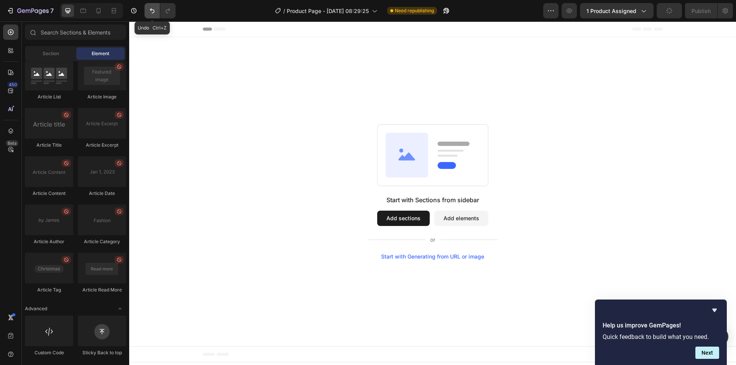
click at [150, 13] on icon "Undo/Redo" at bounding box center [152, 11] width 8 height 8
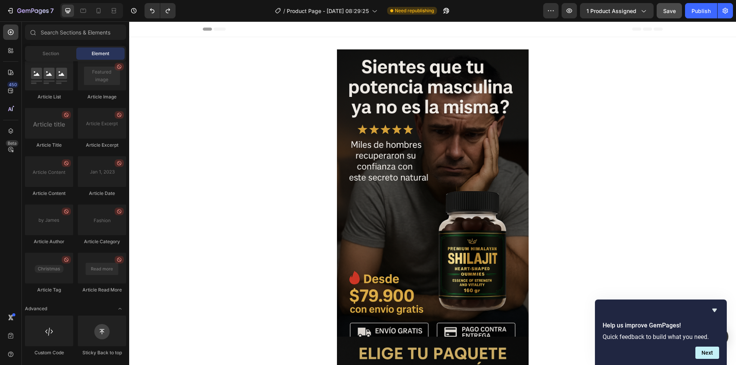
click at [355, 31] on div "Header" at bounding box center [433, 28] width 460 height 15
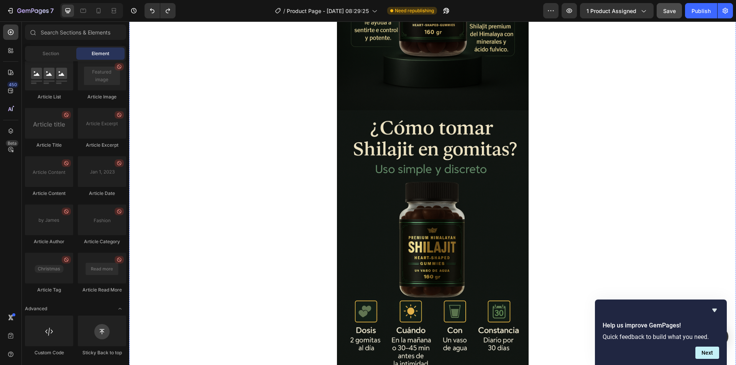
scroll to position [920, 0]
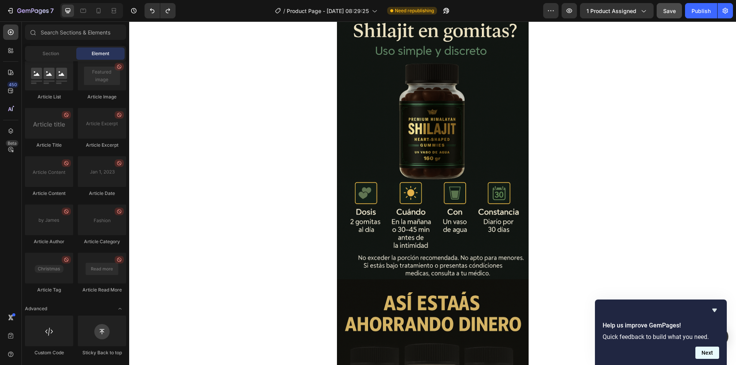
click at [703, 353] on button "Next" at bounding box center [707, 353] width 24 height 12
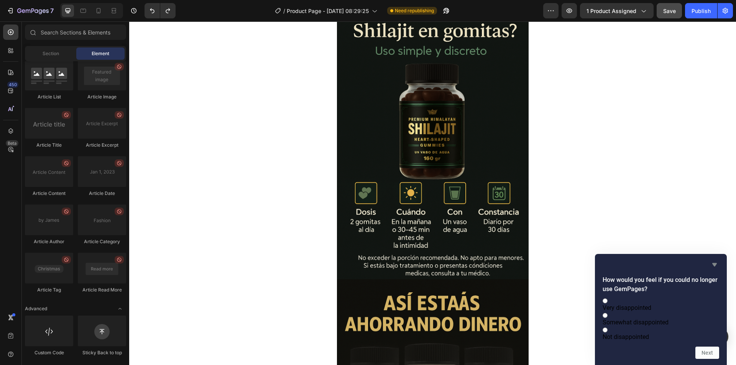
click at [717, 260] on icon "Hide survey" at bounding box center [714, 264] width 9 height 9
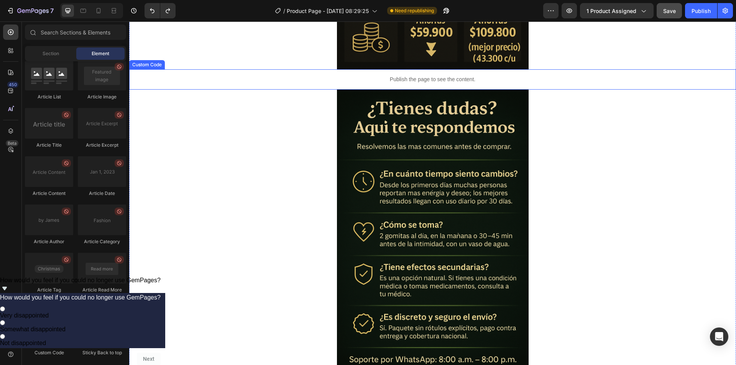
scroll to position [1380, 0]
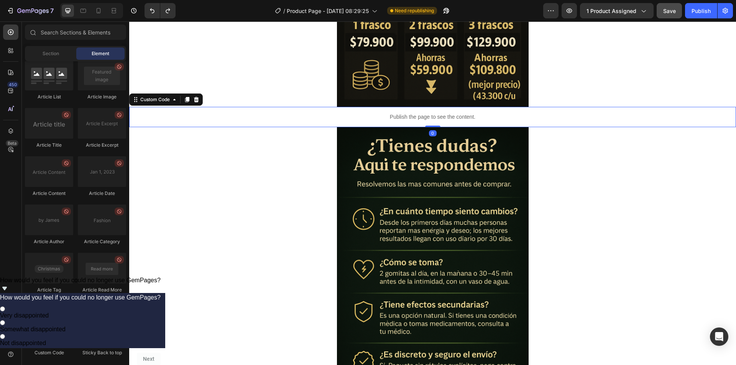
click at [495, 121] on p "Publish the page to see the content." at bounding box center [432, 117] width 607 height 8
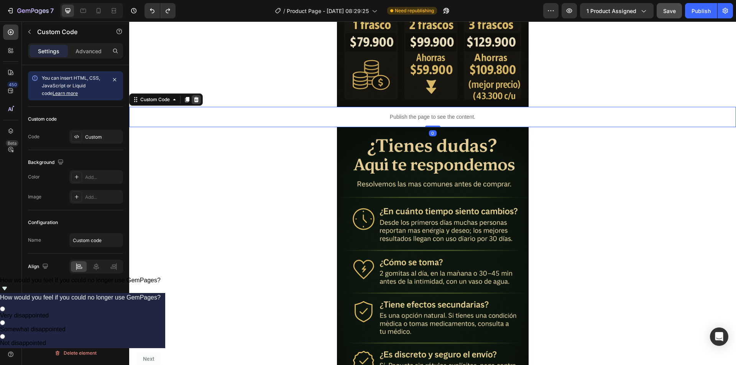
click at [199, 102] on icon at bounding box center [196, 100] width 6 height 6
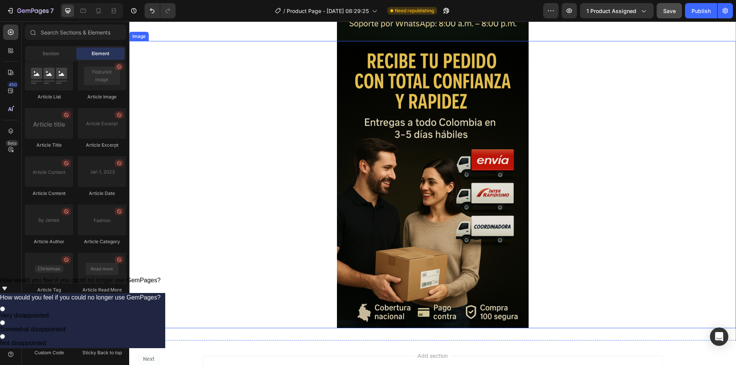
scroll to position [1801, 0]
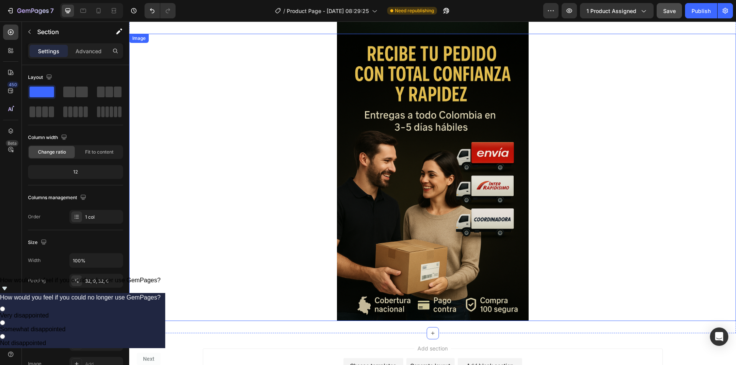
scroll to position [1686, 0]
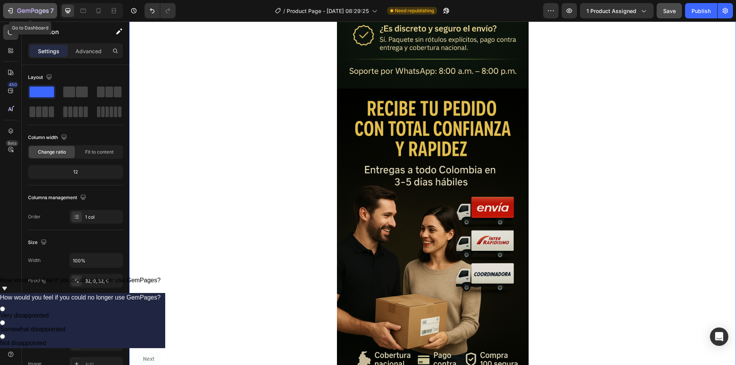
click at [12, 10] on icon "button" at bounding box center [11, 10] width 3 height 5
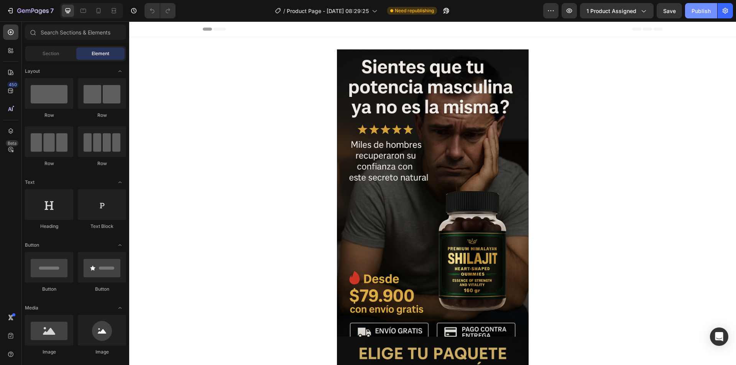
click at [699, 8] on div "Publish" at bounding box center [700, 11] width 19 height 8
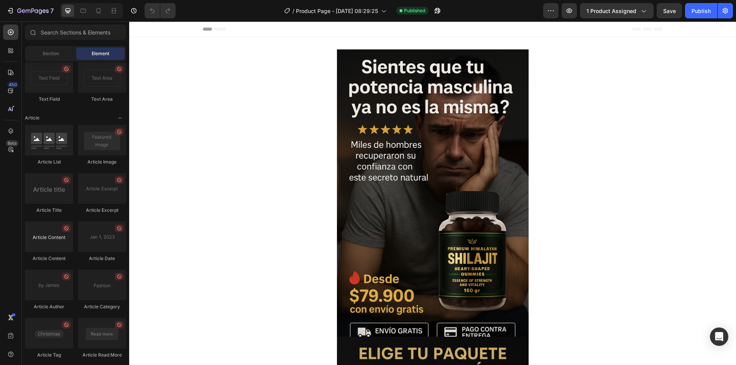
scroll to position [2020, 0]
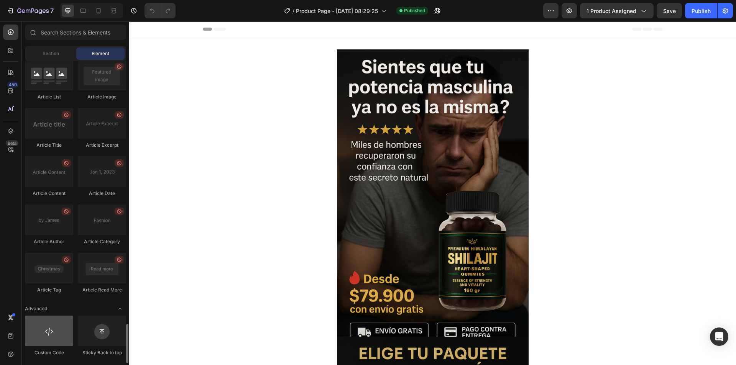
click at [55, 339] on div at bounding box center [49, 331] width 48 height 31
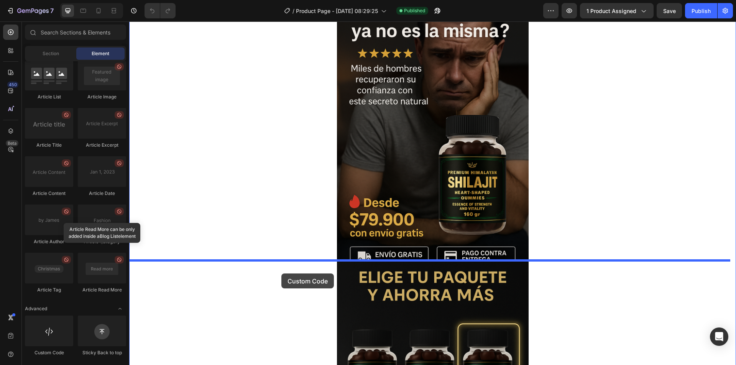
scroll to position [77, 0]
drag, startPoint x: 187, startPoint y: 353, endPoint x: 428, endPoint y: 261, distance: 257.6
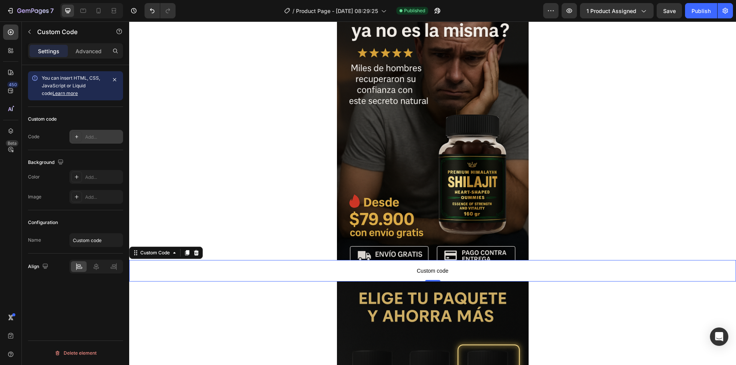
click at [82, 134] on div at bounding box center [76, 136] width 11 height 11
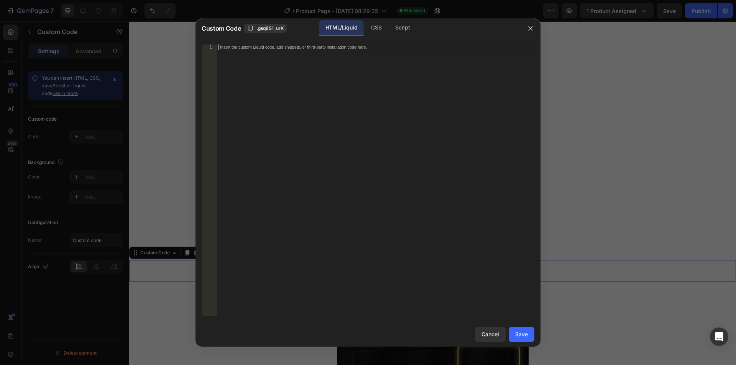
click at [317, 58] on div "Insert the custom Liquid code, add snippets, or third-party installation code h…" at bounding box center [375, 185] width 317 height 282
paste textarea "<div id="_rsi-cod-form-embed-custom-hook"></div>"
type textarea "<div id="_rsi-cod-form-embed-custom-hook"></div>"
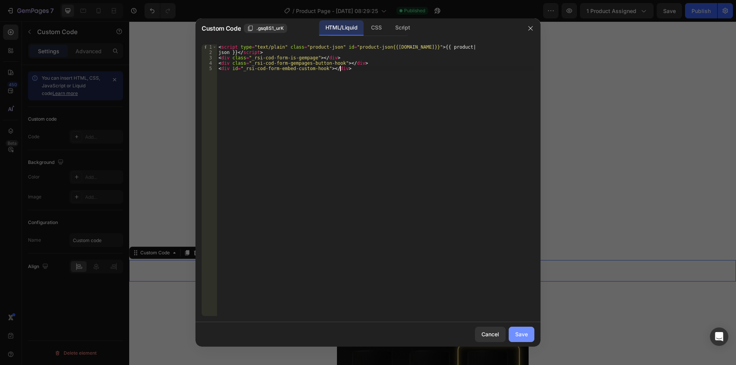
click at [526, 336] on div "Save" at bounding box center [521, 334] width 13 height 8
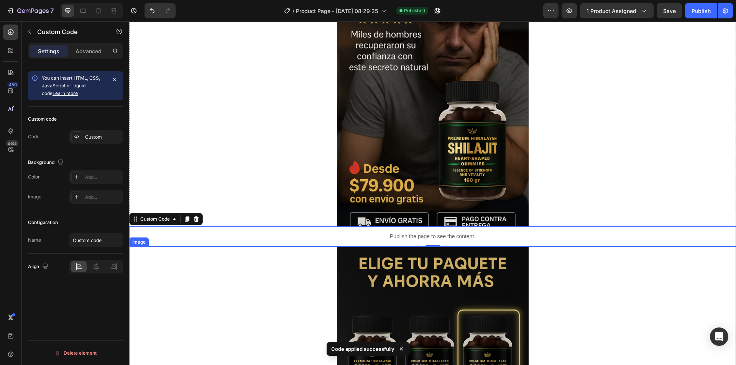
scroll to position [153, 0]
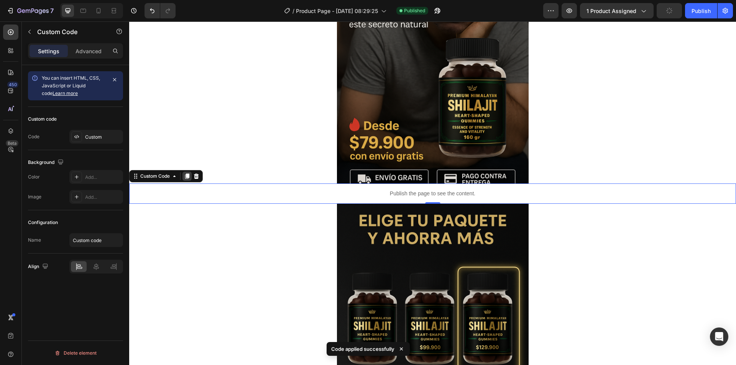
click at [187, 175] on icon at bounding box center [187, 176] width 4 height 5
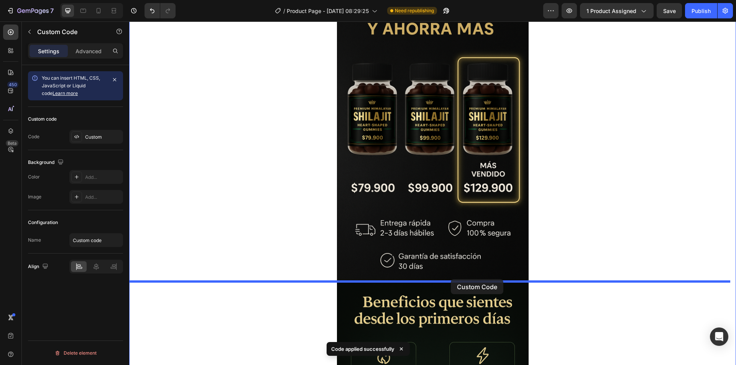
drag, startPoint x: 445, startPoint y: 213, endPoint x: 451, endPoint y: 279, distance: 66.9
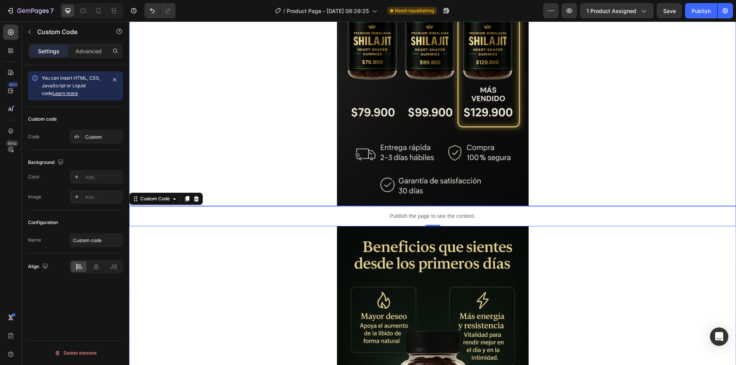
scroll to position [440, 0]
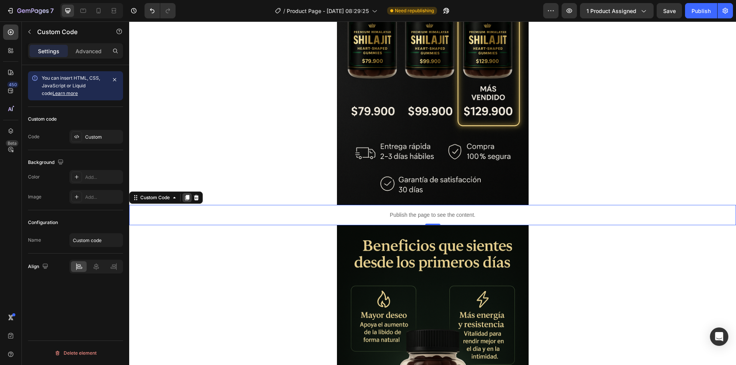
click at [187, 198] on icon at bounding box center [187, 197] width 4 height 5
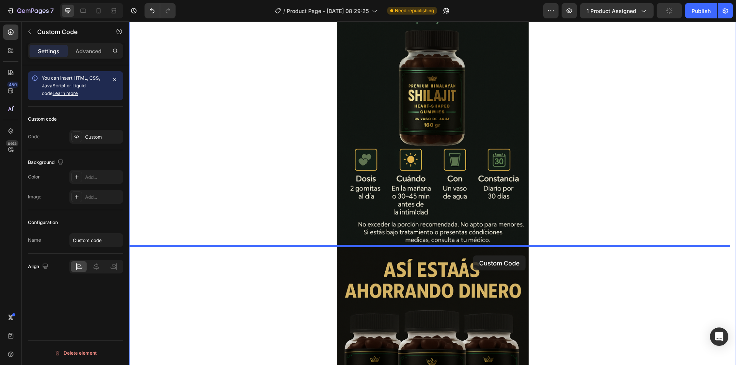
scroll to position [1015, 0]
drag, startPoint x: 465, startPoint y: 79, endPoint x: 454, endPoint y: 251, distance: 172.4
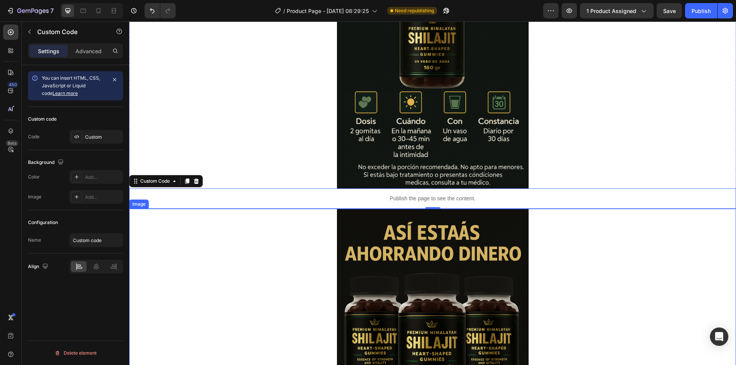
scroll to position [1109, 0]
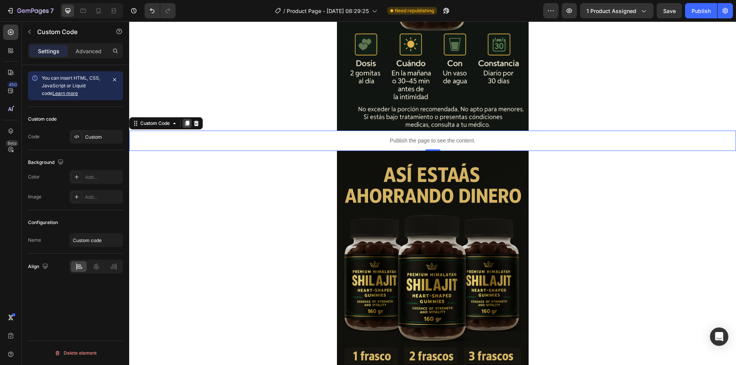
click at [189, 125] on icon at bounding box center [187, 123] width 4 height 5
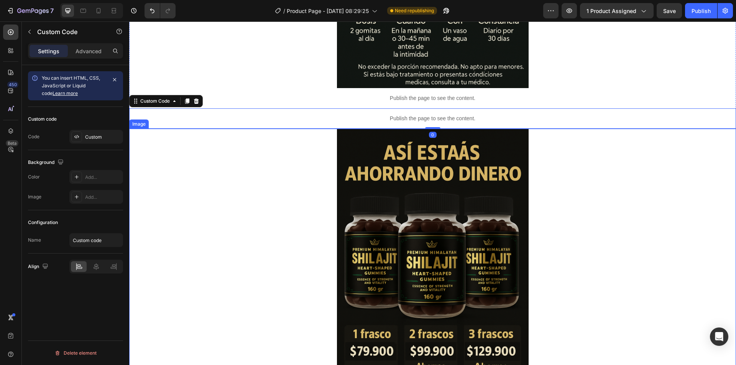
scroll to position [1224, 0]
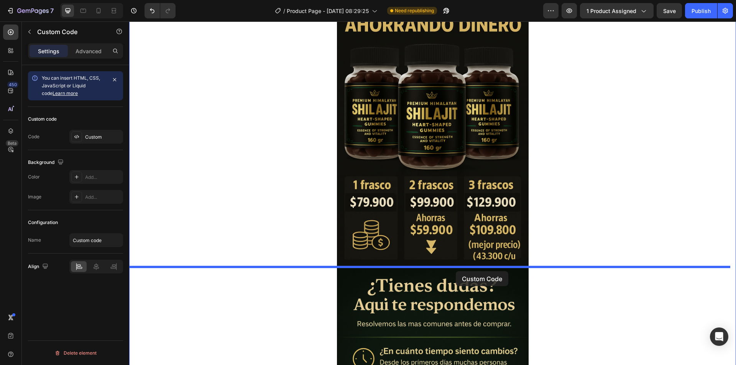
drag, startPoint x: 486, startPoint y: 46, endPoint x: 456, endPoint y: 271, distance: 227.0
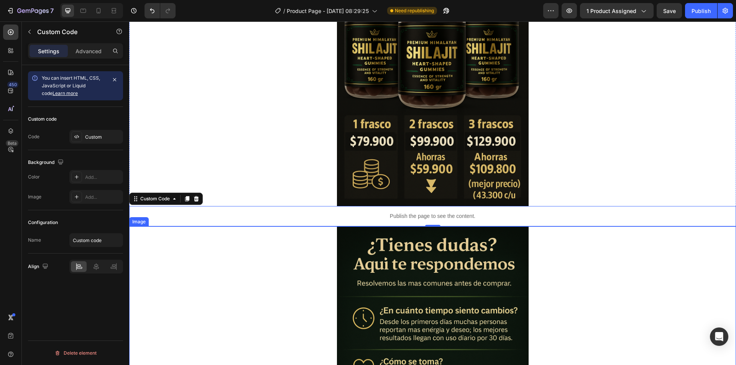
scroll to position [1434, 0]
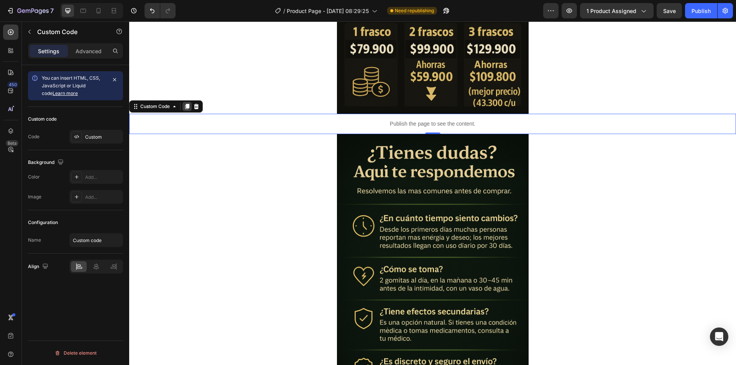
click at [186, 107] on icon at bounding box center [187, 106] width 4 height 5
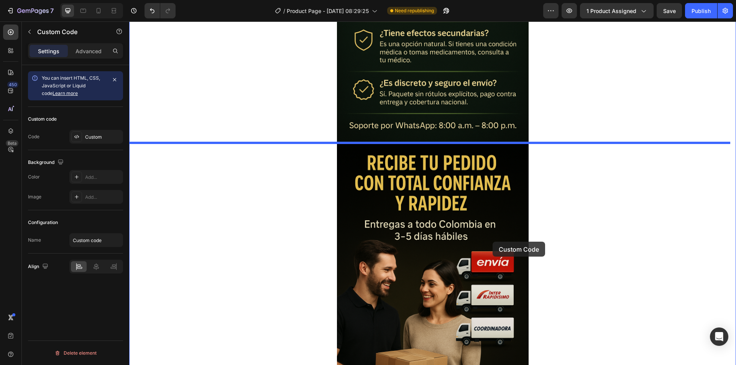
scroll to position [1740, 0]
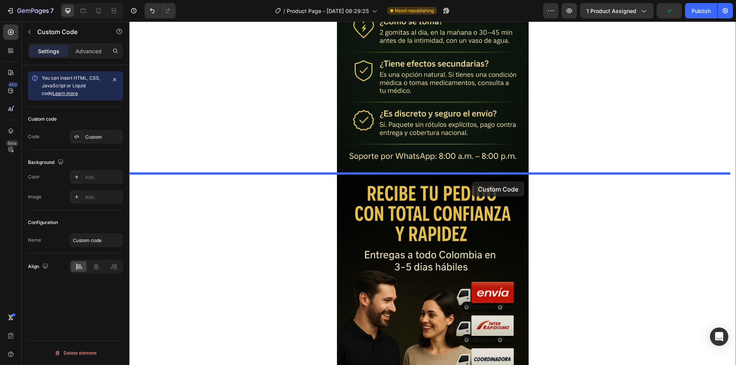
drag, startPoint x: 472, startPoint y: 142, endPoint x: 472, endPoint y: 182, distance: 39.5
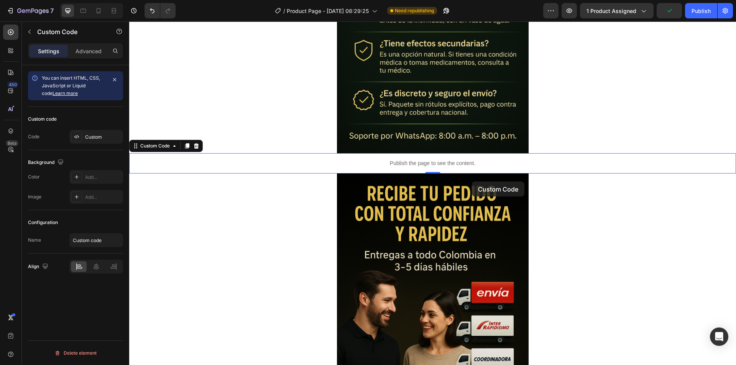
scroll to position [1682, 0]
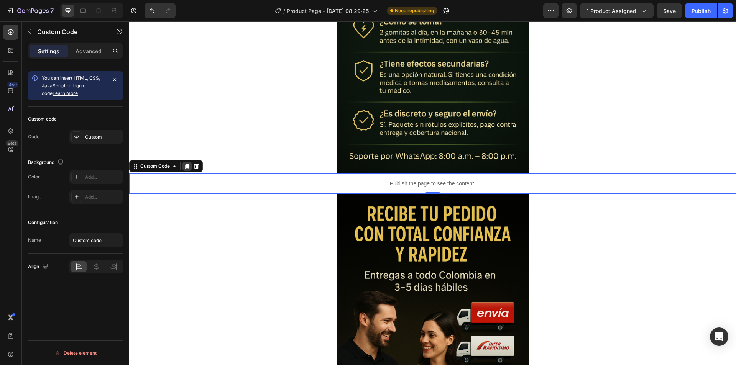
click at [187, 168] on icon at bounding box center [187, 166] width 4 height 5
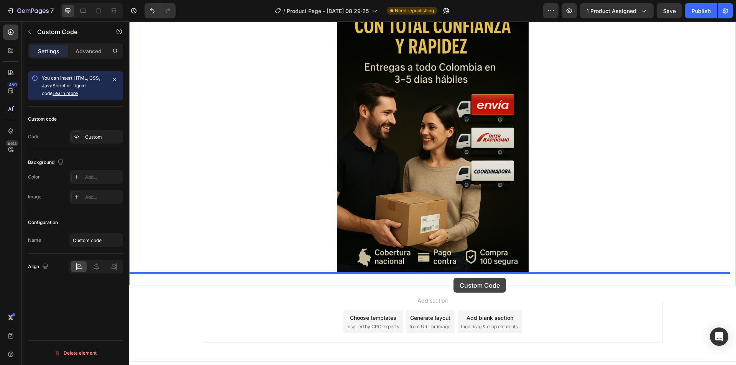
drag, startPoint x: 435, startPoint y: 200, endPoint x: 453, endPoint y: 278, distance: 79.6
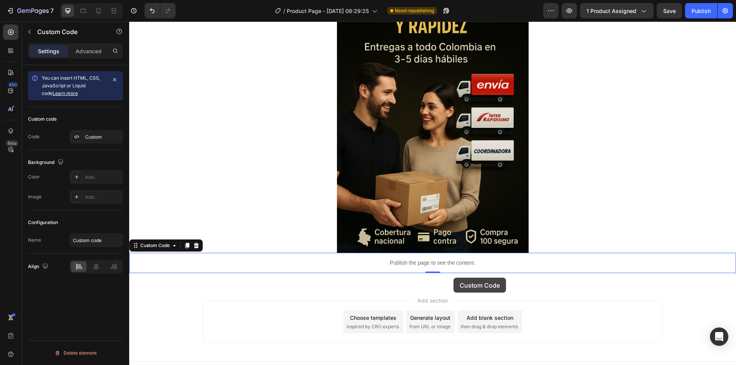
scroll to position [1890, 0]
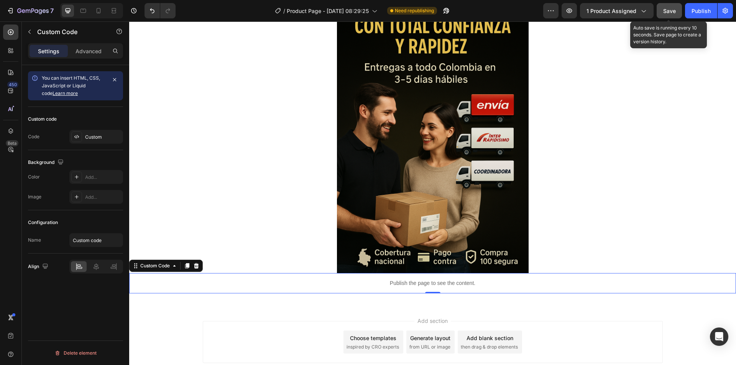
click at [664, 8] on span "Save" at bounding box center [669, 11] width 13 height 7
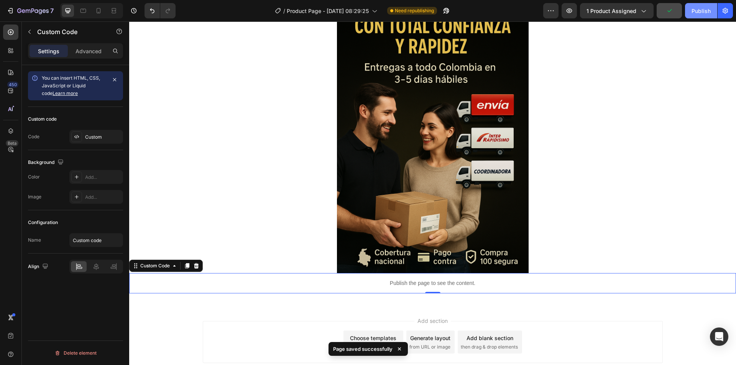
click at [710, 12] on div "Publish" at bounding box center [700, 11] width 19 height 8
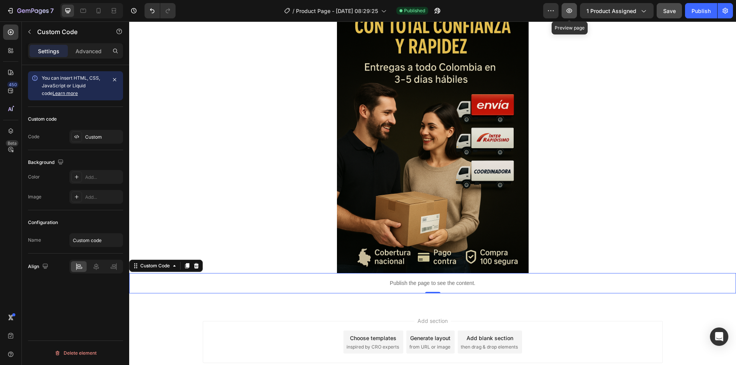
click at [565, 6] on button "button" at bounding box center [568, 10] width 15 height 15
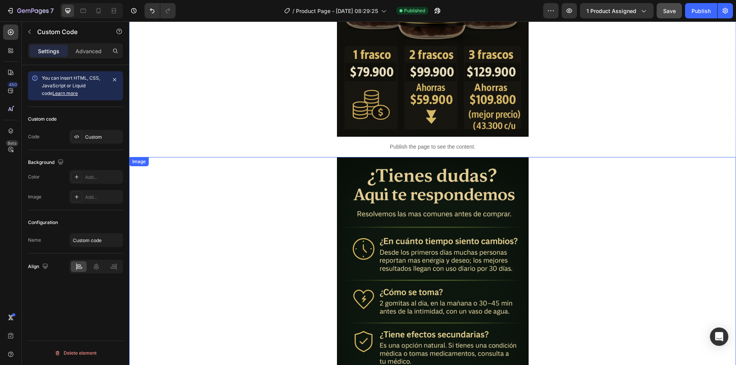
scroll to position [1392, 0]
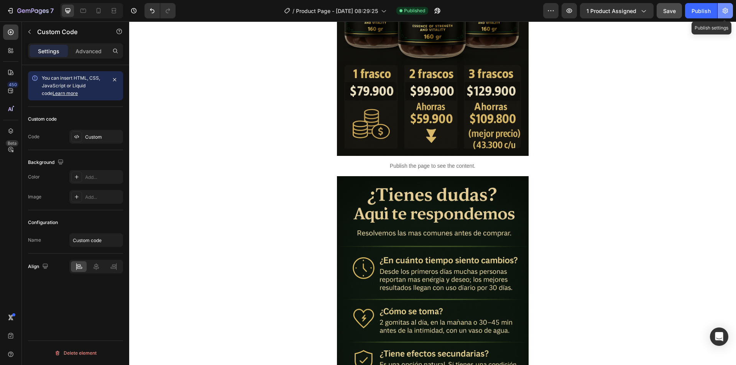
click at [723, 7] on icon "button" at bounding box center [725, 11] width 8 height 8
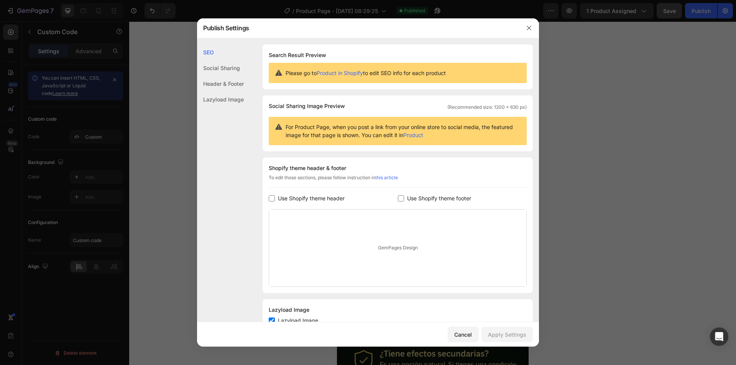
click at [233, 67] on div "Social Sharing" at bounding box center [220, 68] width 47 height 16
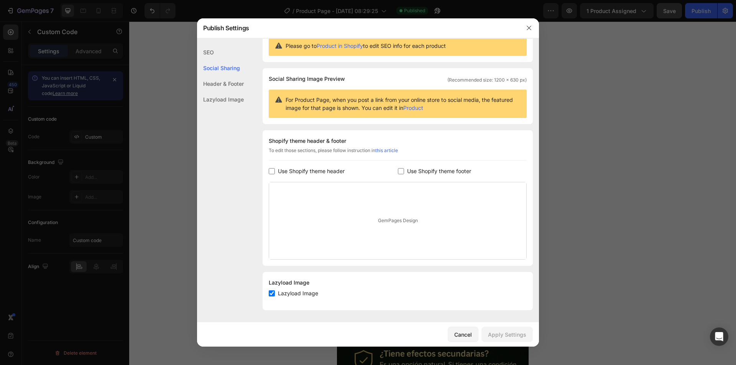
click at [232, 85] on div "Header & Footer" at bounding box center [220, 84] width 47 height 16
click at [228, 100] on div "Lazyload Image" at bounding box center [220, 100] width 47 height 16
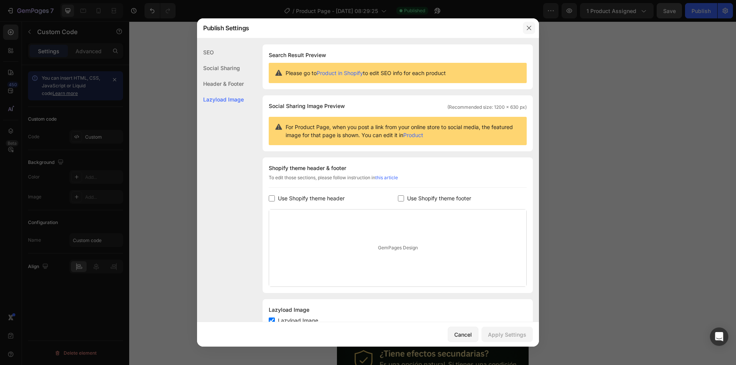
click at [531, 24] on button "button" at bounding box center [529, 28] width 12 height 12
